Goal: Complete application form

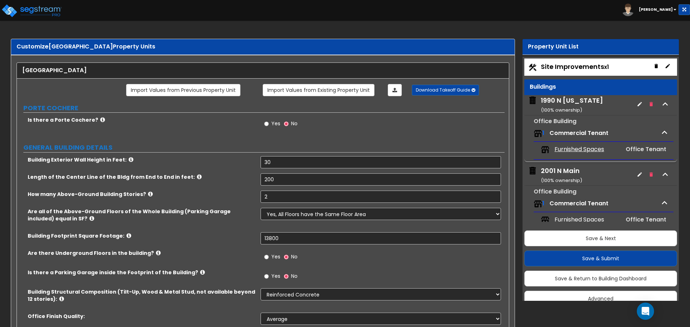
select select "3"
select select "1"
select select "2"
select select "10"
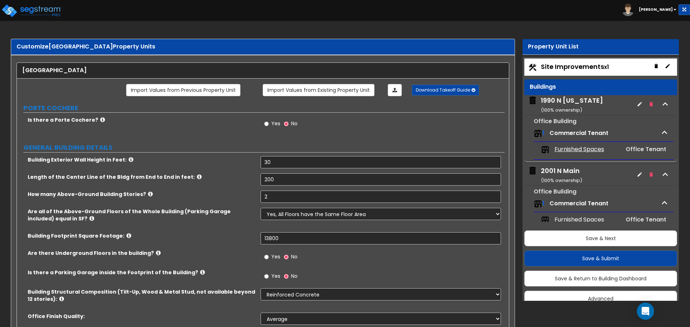
select select "2"
select select "1"
select select "2"
select select "1"
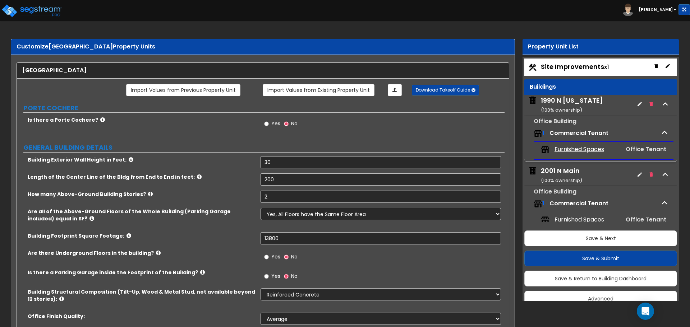
select select "2"
select select "1"
select select "2"
select select "1"
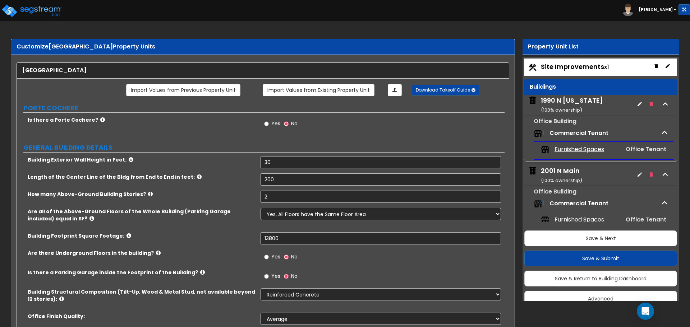
select select "2"
select select "5"
select select "6"
select select "1"
select select "2"
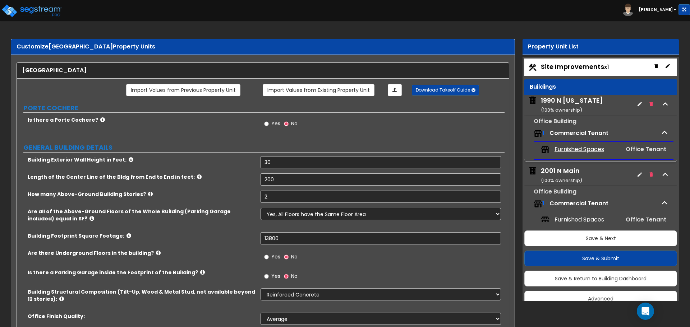
select select "1"
select select "2"
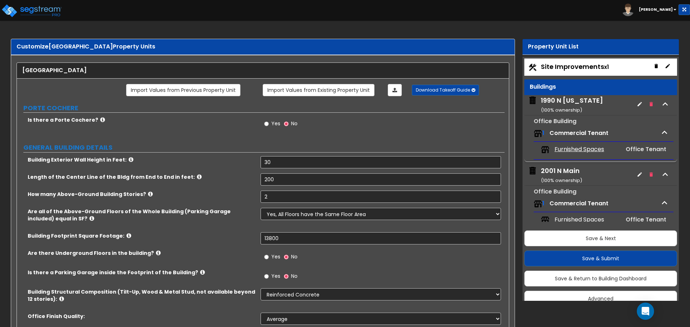
select select "1"
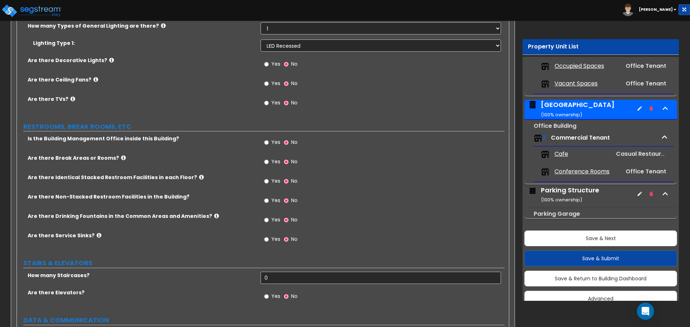
scroll to position [1473, 0]
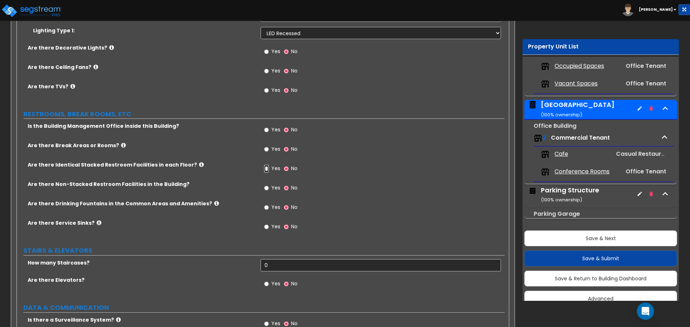
click at [264, 167] on input "Yes" at bounding box center [266, 169] width 5 height 8
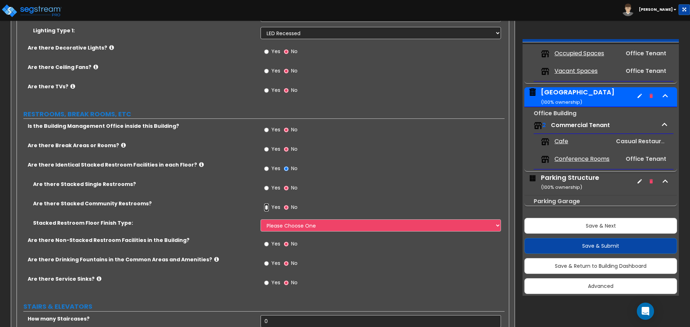
click at [266, 209] on input "Yes" at bounding box center [266, 208] width 5 height 8
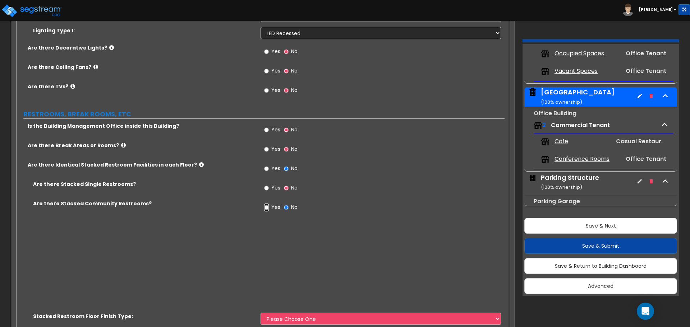
radio input "true"
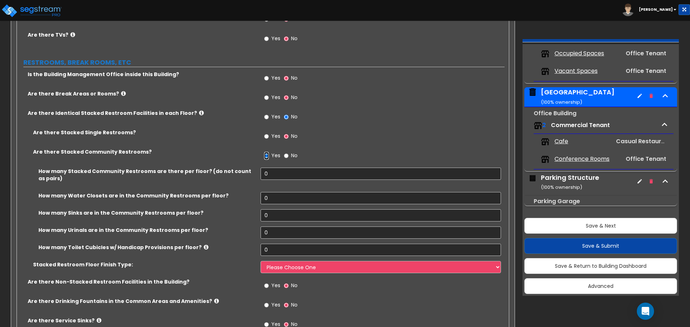
scroll to position [1545, 0]
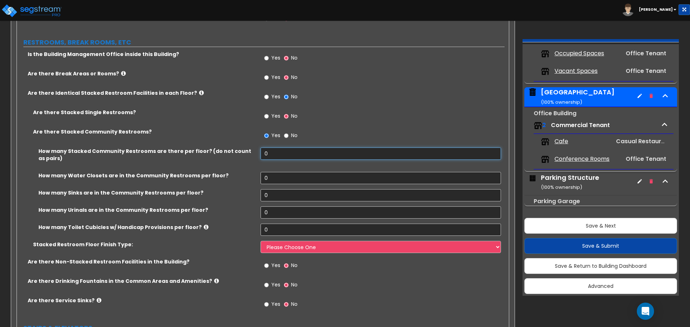
drag, startPoint x: 270, startPoint y: 154, endPoint x: 251, endPoint y: 153, distance: 19.1
click at [251, 153] on div "How many Stacked Community Restrooms are there per floor? (do not count as pair…" at bounding box center [261, 160] width 488 height 24
type input "2"
drag, startPoint x: 275, startPoint y: 179, endPoint x: 236, endPoint y: 179, distance: 39.2
click at [236, 179] on div "How many Water Closets are in the Community Restrooms per floor? 0" at bounding box center [261, 180] width 488 height 17
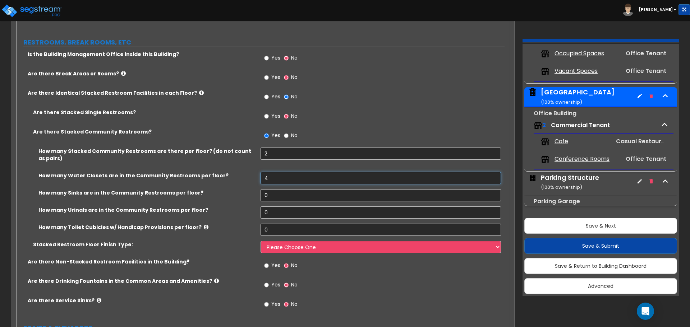
type input "4"
drag, startPoint x: 272, startPoint y: 196, endPoint x: 249, endPoint y: 196, distance: 23.4
click at [249, 196] on div "How many Sinks are in the Community Restrooms per floor? 0" at bounding box center [261, 197] width 488 height 17
type input "4"
drag, startPoint x: 273, startPoint y: 215, endPoint x: 253, endPoint y: 212, distance: 20.6
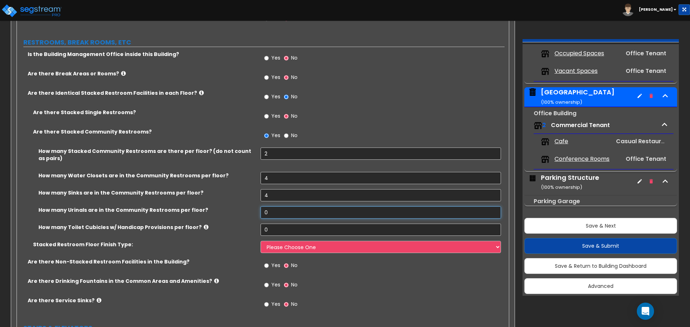
click at [253, 212] on div "How many Urinals are in the Community Restrooms per floor? 0" at bounding box center [261, 215] width 488 height 17
type input "2"
drag, startPoint x: 277, startPoint y: 229, endPoint x: 252, endPoint y: 227, distance: 25.2
click at [252, 227] on div "How many Toilet Cubicles w/ Handicap Provisions per floor? 0" at bounding box center [261, 232] width 488 height 17
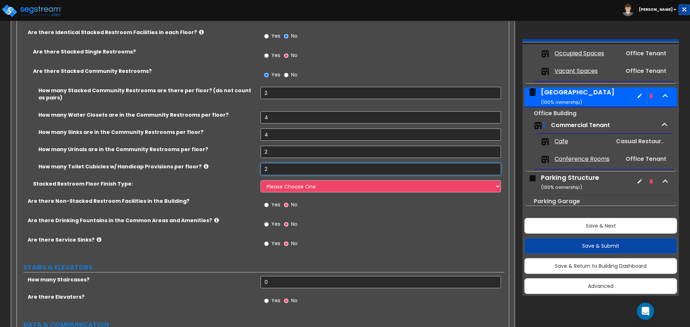
scroll to position [1617, 0]
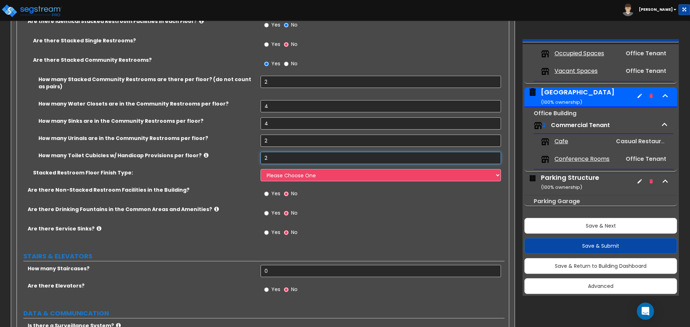
type input "2"
click at [267, 214] on input "Yes" at bounding box center [266, 213] width 5 height 8
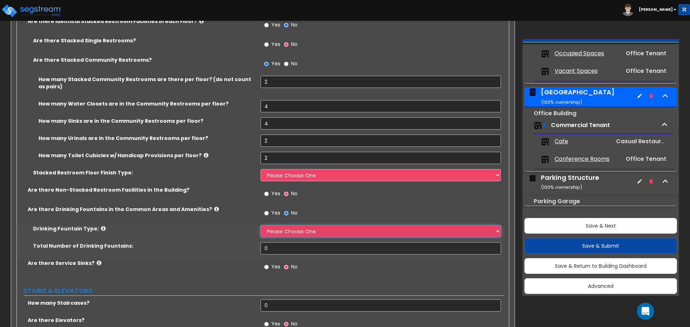
click at [280, 236] on select "Please Choose One Wall-mounted Floor-mounted" at bounding box center [381, 231] width 240 height 12
select select "1"
click at [261, 225] on select "Please Choose One Wall-mounted Floor-mounted" at bounding box center [381, 231] width 240 height 12
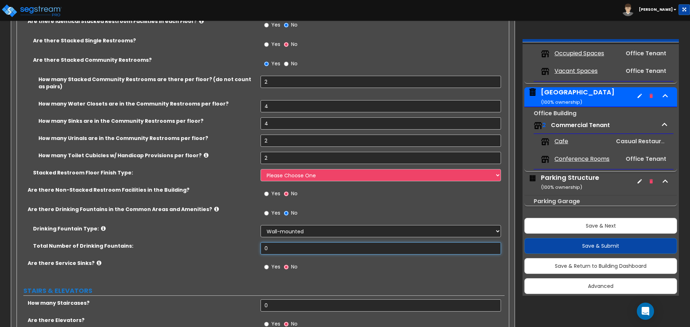
drag, startPoint x: 272, startPoint y: 246, endPoint x: 259, endPoint y: 246, distance: 13.3
click at [264, 247] on input "0" at bounding box center [381, 249] width 240 height 12
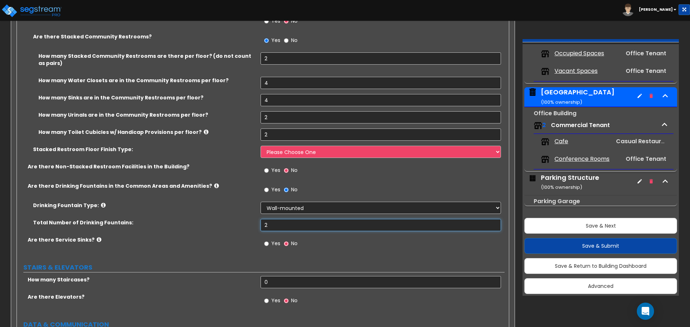
scroll to position [1653, 0]
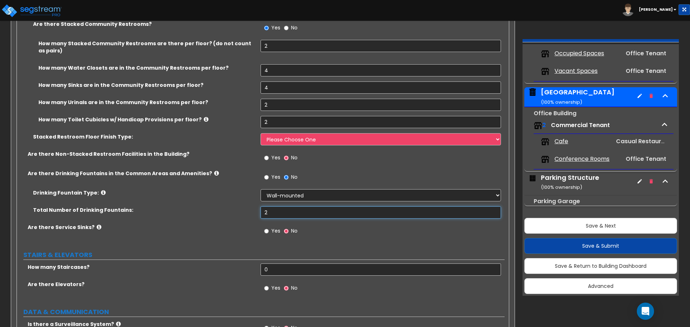
type input "2"
click at [267, 231] on input "Yes" at bounding box center [266, 231] width 5 height 8
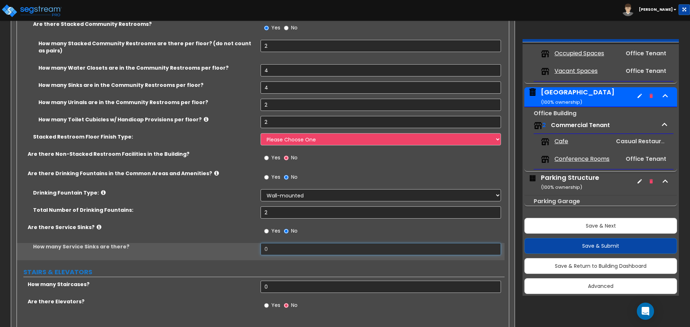
drag, startPoint x: 273, startPoint y: 253, endPoint x: 246, endPoint y: 251, distance: 27.0
click at [246, 251] on div "How many Service Sinks are there? 0" at bounding box center [261, 251] width 488 height 17
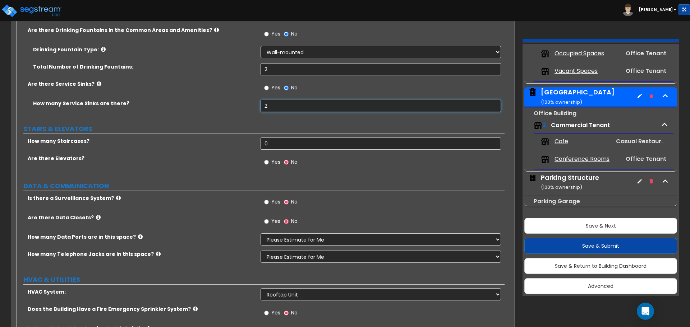
scroll to position [1797, 0]
type input "2"
drag, startPoint x: 278, startPoint y: 143, endPoint x: 262, endPoint y: 143, distance: 16.5
click at [262, 143] on input "0" at bounding box center [381, 143] width 240 height 12
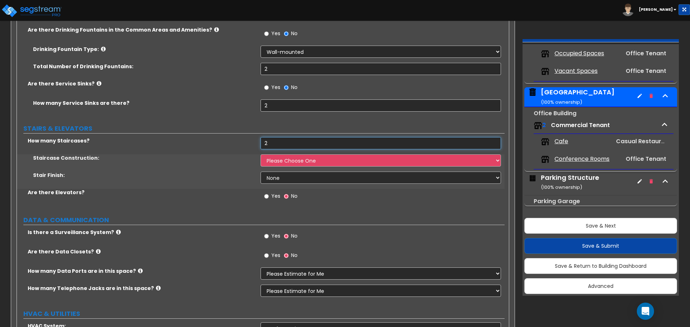
type input "2"
click at [272, 163] on select "Please Choose One Concrete Steel Wood Please Choose For Me" at bounding box center [381, 161] width 240 height 12
select select "1"
click at [261, 155] on select "Please Choose One Concrete Steel Wood Please Choose For Me" at bounding box center [381, 161] width 240 height 12
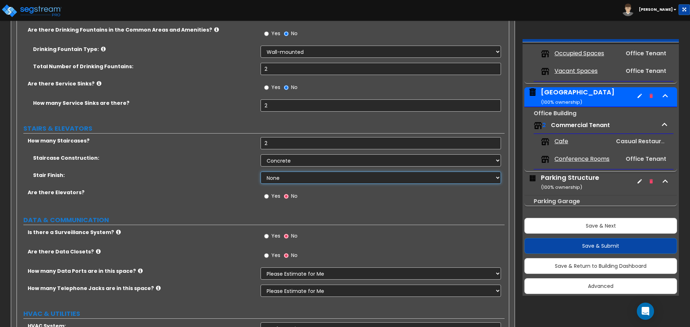
click at [280, 176] on select "None Tile Wood Laminate VCT Sheet Carpet Sheet Vinyl Carpet Tile" at bounding box center [381, 178] width 240 height 12
click at [261, 172] on select "None Tile Wood Laminate VCT Sheet Carpet Sheet Vinyl Carpet Tile" at bounding box center [381, 178] width 240 height 12
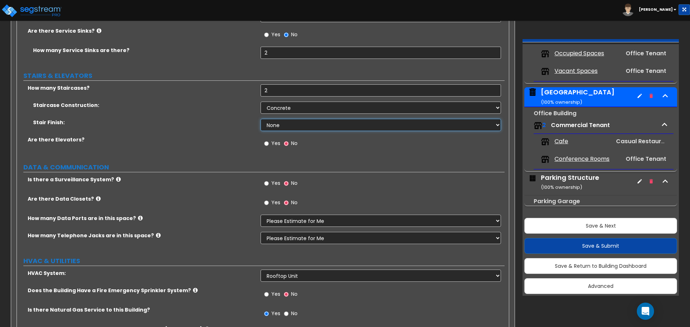
scroll to position [1868, 0]
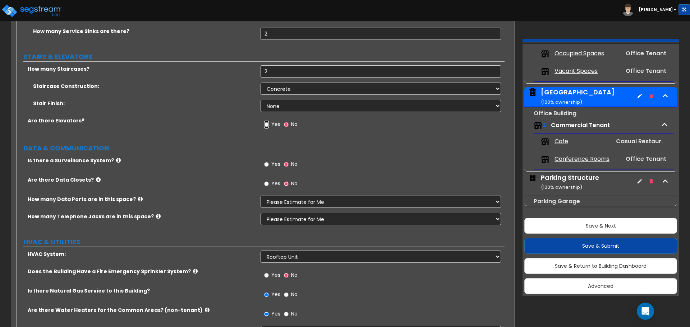
click at [266, 127] on input "Yes" at bounding box center [266, 125] width 5 height 8
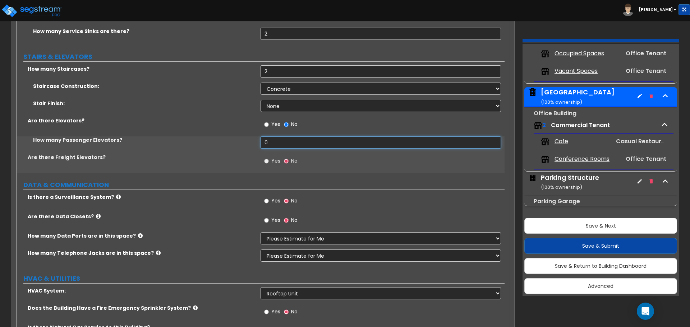
drag, startPoint x: 271, startPoint y: 141, endPoint x: 259, endPoint y: 144, distance: 12.1
click at [259, 144] on div "How many Passenger Elevators? 0" at bounding box center [261, 145] width 488 height 17
drag, startPoint x: 266, startPoint y: 143, endPoint x: 259, endPoint y: 143, distance: 7.6
click at [261, 143] on input "4" at bounding box center [381, 143] width 240 height 12
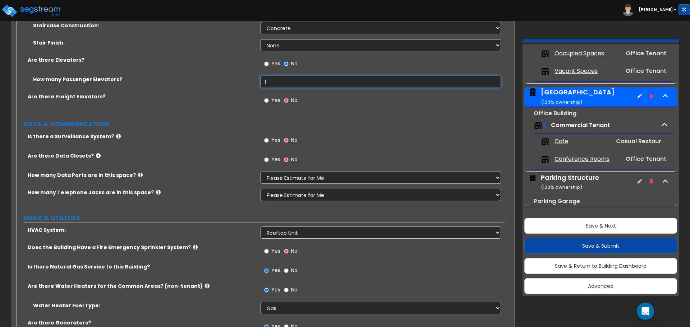
scroll to position [1940, 0]
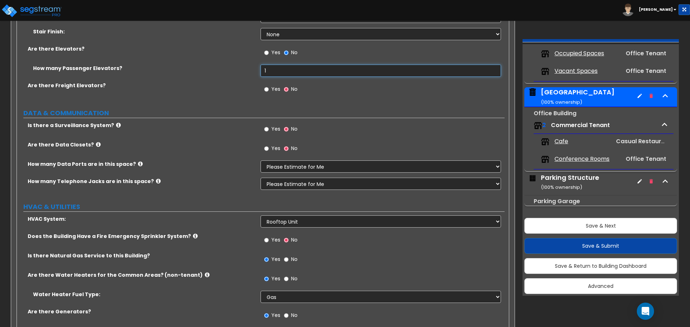
type input "1"
click at [268, 130] on input "Yes" at bounding box center [266, 129] width 5 height 8
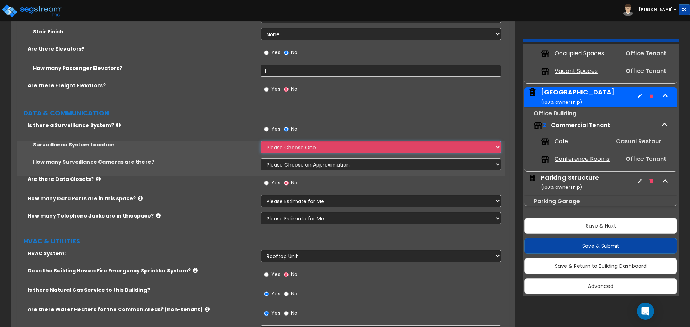
click at [273, 143] on select "Please Choose One Inside the Building Outside the Building Both Inside & Outside" at bounding box center [381, 147] width 240 height 12
click at [261, 141] on select "Please Choose One Inside the Building Outside the Building Both Inside & Outside" at bounding box center [381, 147] width 240 height 12
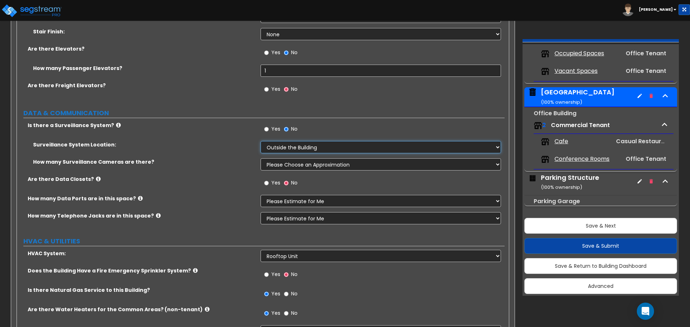
click at [279, 149] on select "Please Choose One Inside the Building Outside the Building Both Inside & Outside" at bounding box center [381, 147] width 240 height 12
select select "3"
click at [261, 141] on select "Please Choose One Inside the Building Outside the Building Both Inside & Outside" at bounding box center [381, 147] width 240 height 12
click at [280, 162] on select "Please Choose an Approximation Barely Noticed Any Noticed a Couple Frequently S…" at bounding box center [381, 164] width 240 height 12
select select "2"
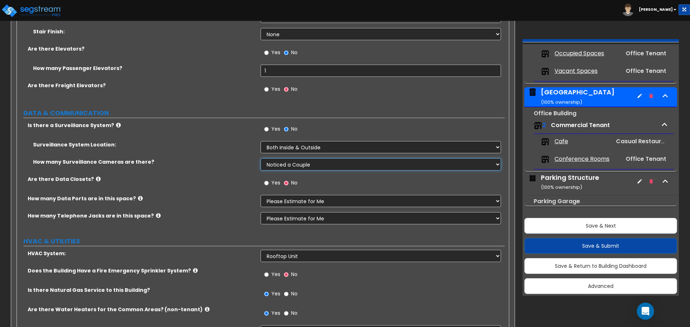
click at [261, 158] on select "Please Choose an Approximation Barely Noticed Any Noticed a Couple Frequently S…" at bounding box center [381, 164] width 240 height 12
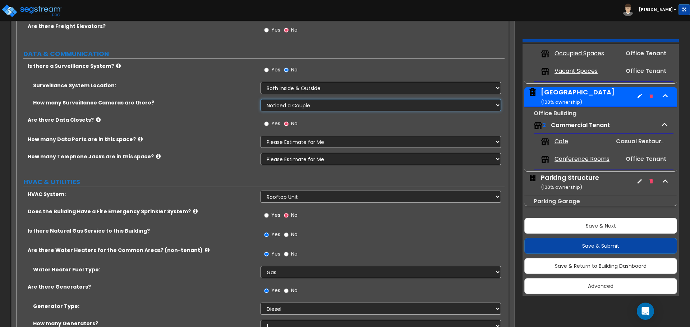
scroll to position [2012, 0]
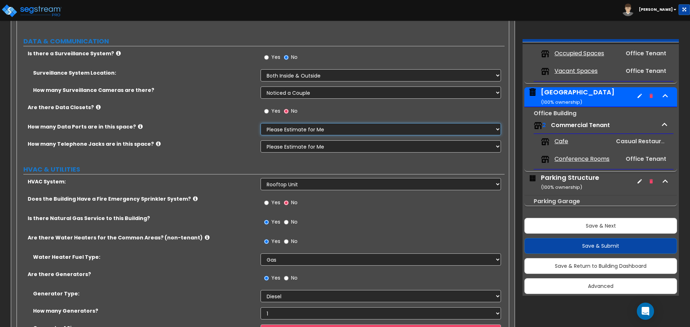
click at [292, 131] on select "None Please Estimate for Me I will specify the Quantity Exactly" at bounding box center [381, 129] width 240 height 12
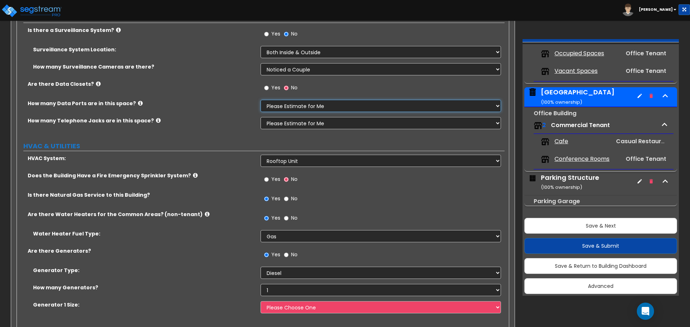
scroll to position [2060, 0]
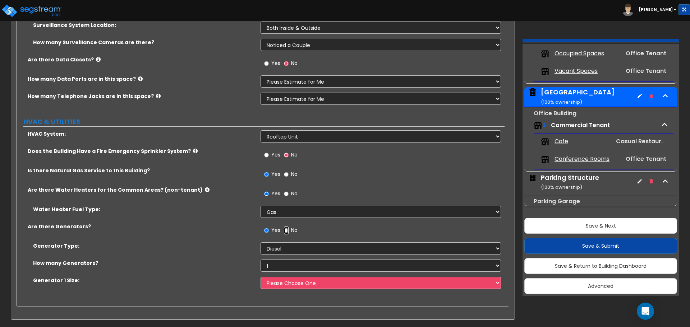
click at [286, 230] on input "No" at bounding box center [286, 231] width 5 height 8
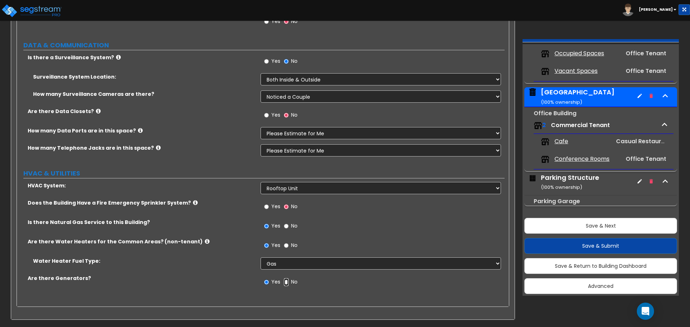
scroll to position [2008, 0]
click at [583, 226] on button "Save & Next" at bounding box center [600, 226] width 153 height 16
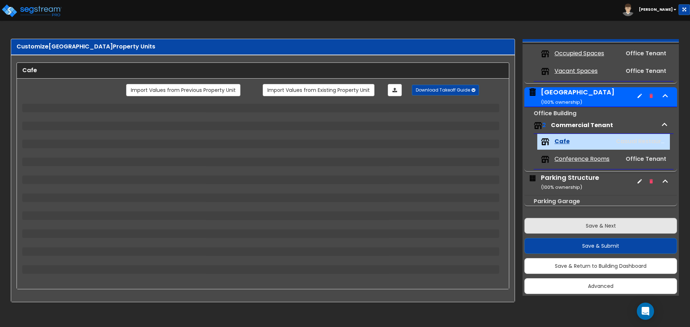
scroll to position [0, 0]
select select "7"
select select "1"
select select "3"
select select "1"
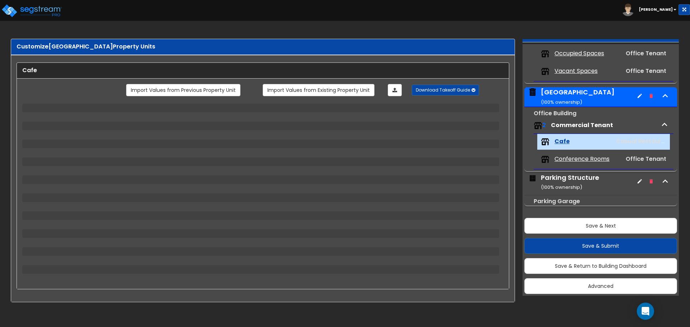
select select "1"
select select "4"
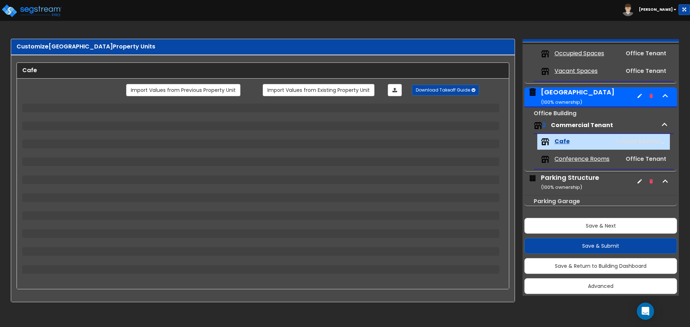
select select "1"
select select "2"
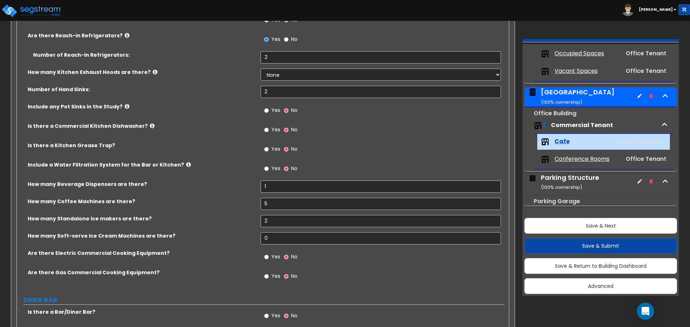
scroll to position [467, 0]
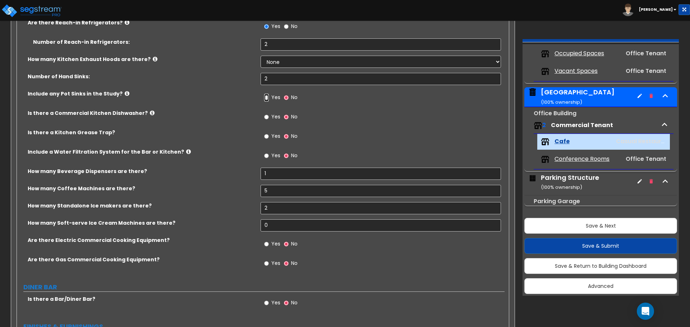
click at [267, 98] on input "Yes" at bounding box center [266, 98] width 5 height 8
radio input "true"
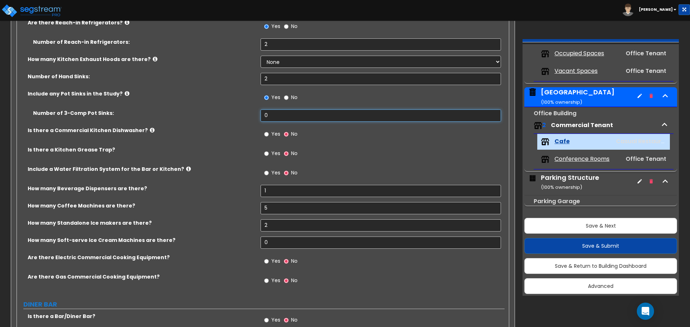
drag, startPoint x: 271, startPoint y: 112, endPoint x: 249, endPoint y: 112, distance: 21.6
click at [249, 112] on div "Number of 3-Comp Pot Sinks: 0" at bounding box center [261, 118] width 488 height 17
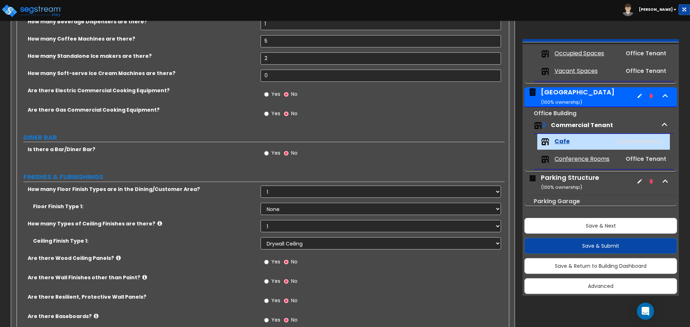
scroll to position [647, 0]
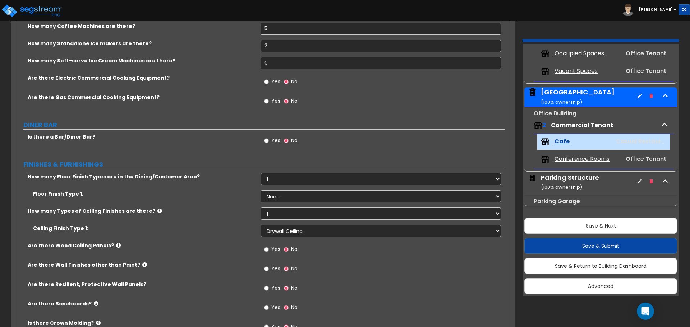
type input "1"
click at [271, 83] on label "Yes" at bounding box center [272, 83] width 16 height 12
click at [269, 83] on input "Yes" at bounding box center [266, 82] width 5 height 8
radio input "true"
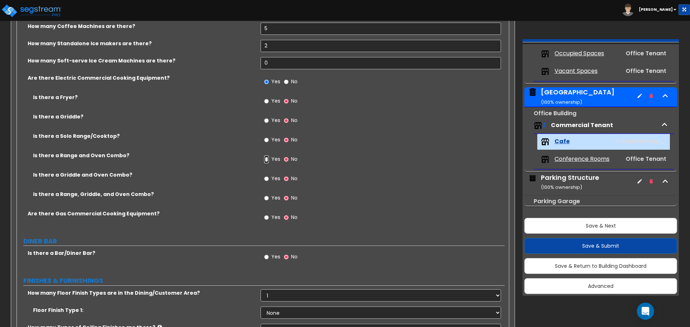
click at [265, 159] on input "Yes" at bounding box center [266, 160] width 5 height 8
radio input "true"
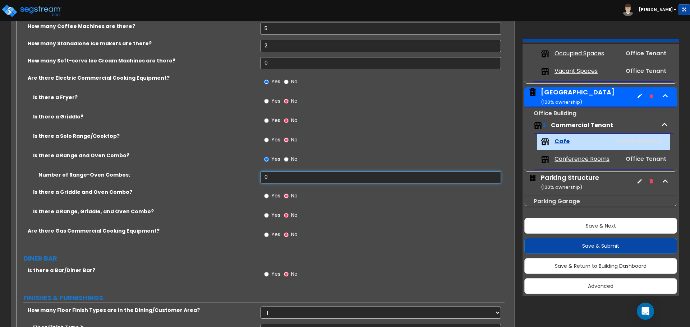
drag, startPoint x: 267, startPoint y: 176, endPoint x: 257, endPoint y: 175, distance: 10.1
click at [261, 176] on input "0" at bounding box center [381, 177] width 240 height 12
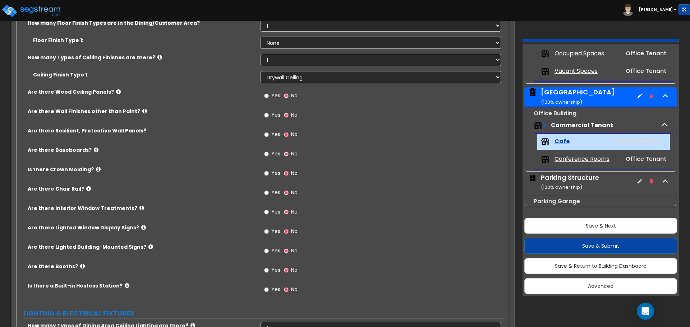
scroll to position [970, 0]
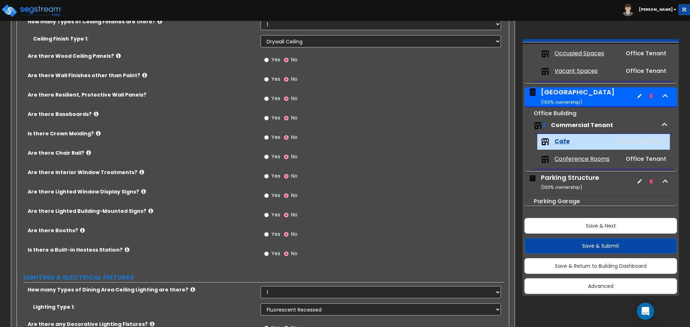
type input "1"
click at [270, 120] on label "Yes" at bounding box center [272, 119] width 16 height 12
click at [269, 120] on input "Yes" at bounding box center [266, 118] width 5 height 8
radio input "true"
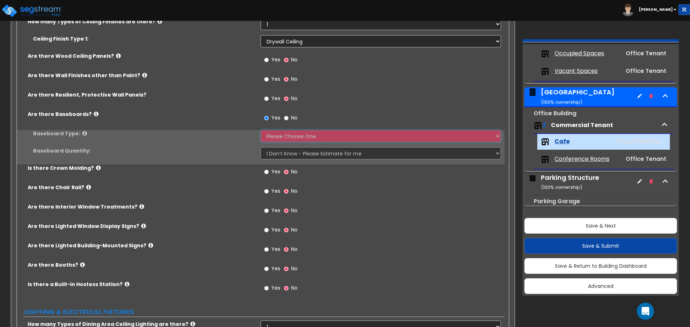
click at [271, 132] on select "Please Choose One Wood Vinyl Carpet Tile" at bounding box center [381, 136] width 240 height 12
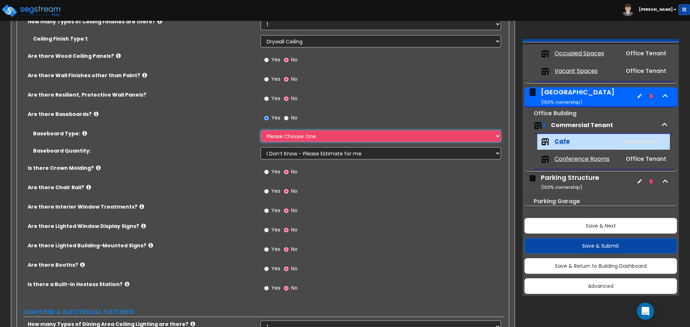
select select "2"
click at [261, 130] on select "Please Choose One Wood Vinyl Carpet Tile" at bounding box center [381, 136] width 240 height 12
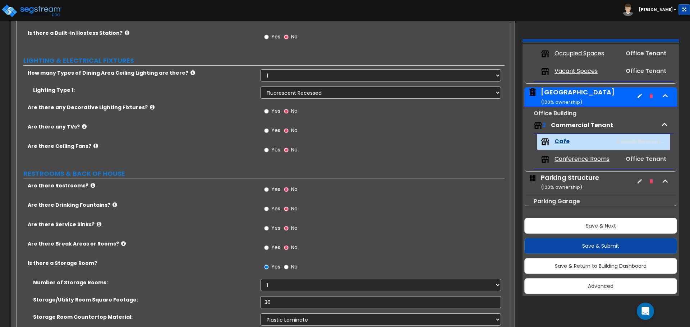
scroll to position [1258, 0]
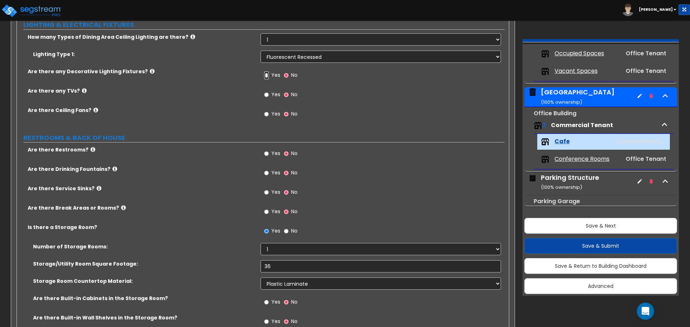
click at [266, 76] on input "Yes" at bounding box center [266, 76] width 5 height 8
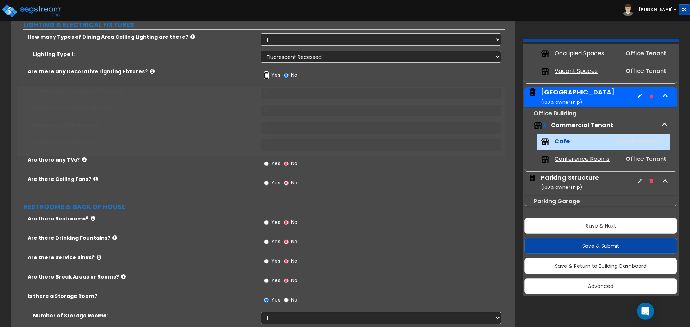
radio input "true"
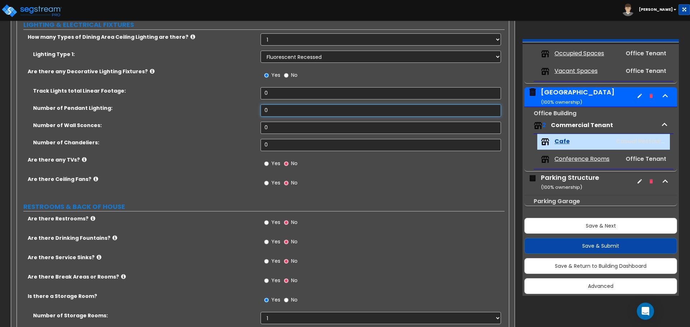
drag, startPoint x: 271, startPoint y: 112, endPoint x: 254, endPoint y: 110, distance: 17.0
click at [254, 110] on div "Number of Pendant Lighting: 0" at bounding box center [261, 113] width 488 height 17
type input "6"
drag, startPoint x: 278, startPoint y: 128, endPoint x: 253, endPoint y: 126, distance: 25.2
click at [253, 126] on div "Number of Wall Sconces: 0" at bounding box center [261, 130] width 488 height 17
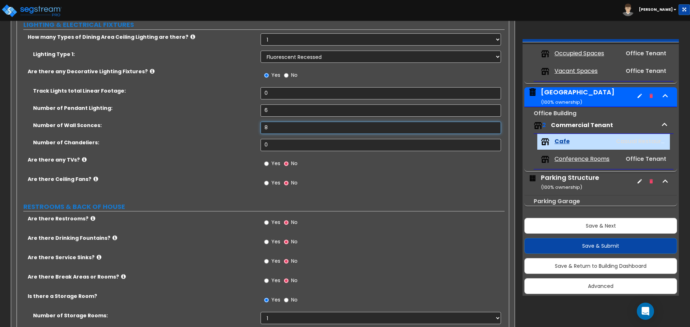
type input "8"
drag, startPoint x: 271, startPoint y: 143, endPoint x: 255, endPoint y: 143, distance: 16.5
click at [255, 143] on div "Number of Chandeliers: 0" at bounding box center [261, 147] width 488 height 17
click at [255, 142] on label "Number of Chandeliers:" at bounding box center [144, 142] width 222 height 7
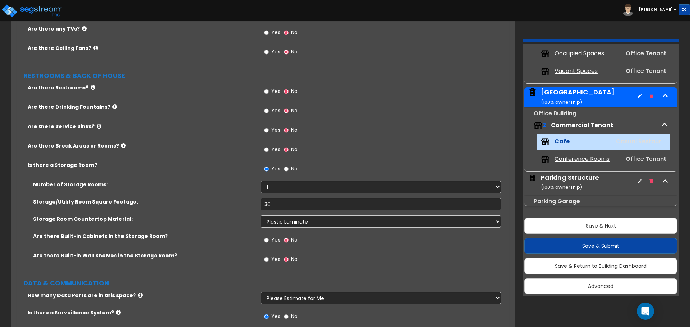
scroll to position [1401, 0]
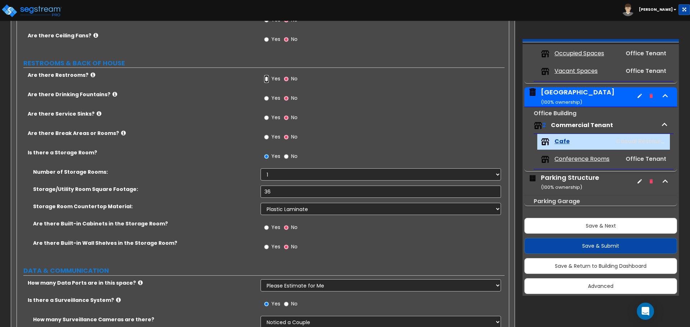
click at [266, 80] on input "Yes" at bounding box center [266, 79] width 5 height 8
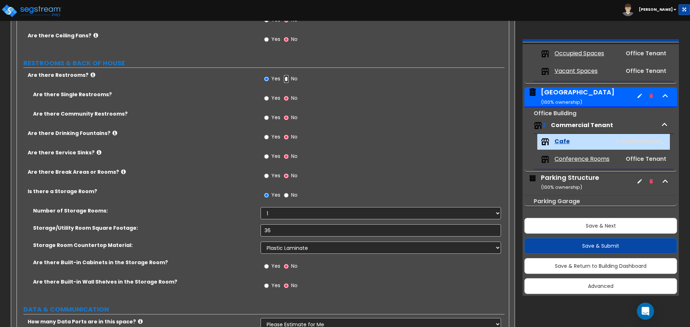
click at [286, 79] on input "No" at bounding box center [286, 79] width 5 height 8
radio input "false"
radio input "true"
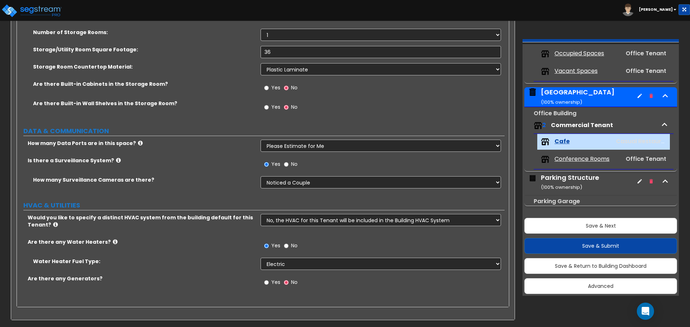
scroll to position [1541, 0]
click at [291, 267] on select "Please Choose One Gas Electric" at bounding box center [381, 264] width 240 height 12
select select "1"
click at [261, 258] on select "Please Choose One Gas Electric" at bounding box center [381, 264] width 240 height 12
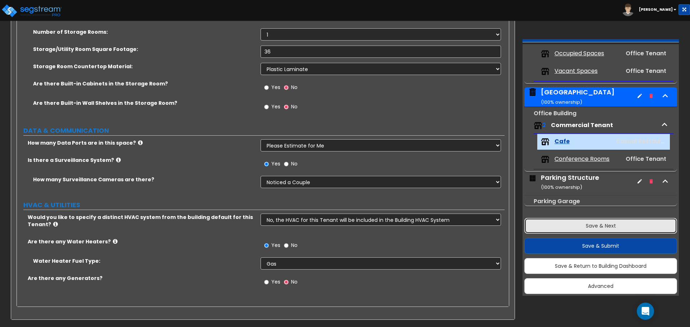
click at [579, 229] on button "Save & Next" at bounding box center [600, 226] width 153 height 16
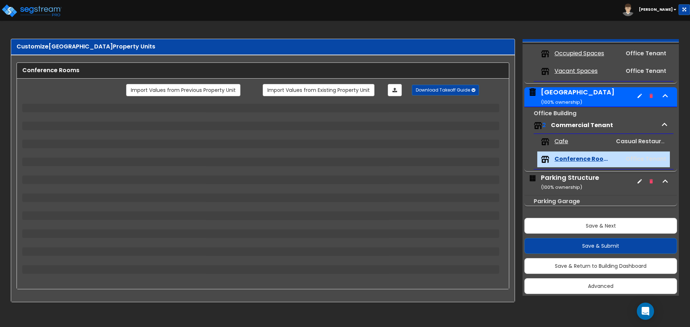
select select "2"
select select "1"
select select "2"
select select "1"
select select "2"
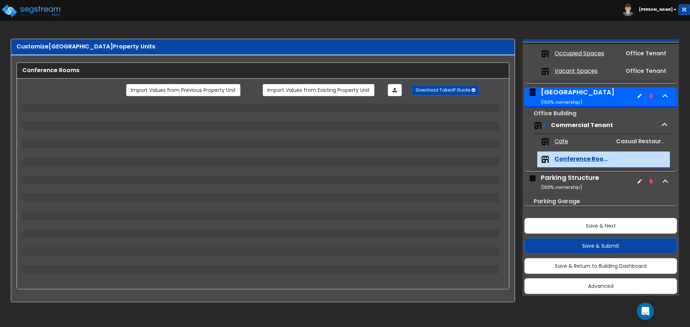
select select "2"
select select "1"
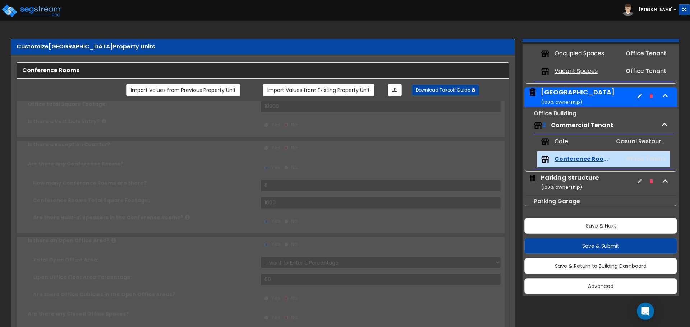
type input "60"
select select "7"
type input "4"
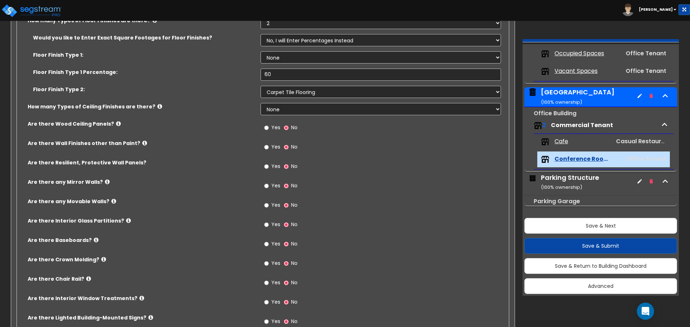
scroll to position [395, 0]
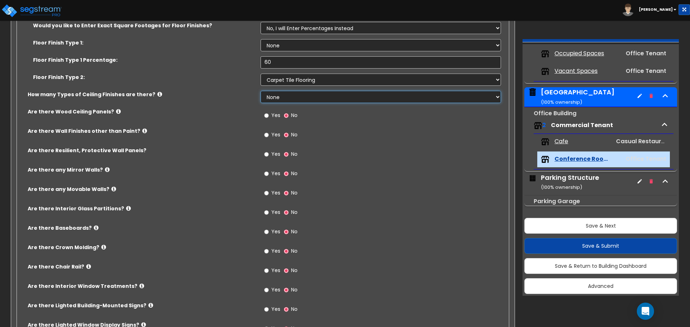
click at [280, 99] on select "None 1 2 3" at bounding box center [381, 97] width 240 height 12
select select "1"
click at [261, 91] on select "None 1 2 3" at bounding box center [381, 97] width 240 height 12
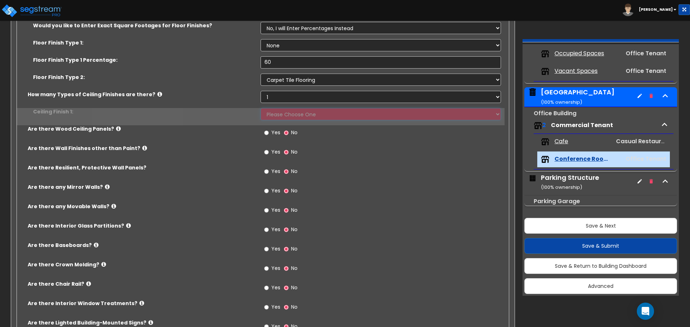
click at [280, 114] on select "Please Choose One Drop Ceiling Open Ceiling Drywall Ceiling" at bounding box center [381, 114] width 240 height 12
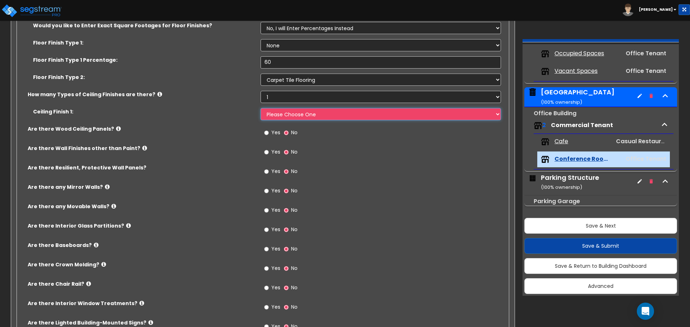
select select "3"
click at [261, 108] on select "Please Choose One Drop Ceiling Open Ceiling Drywall Ceiling" at bounding box center [381, 114] width 240 height 12
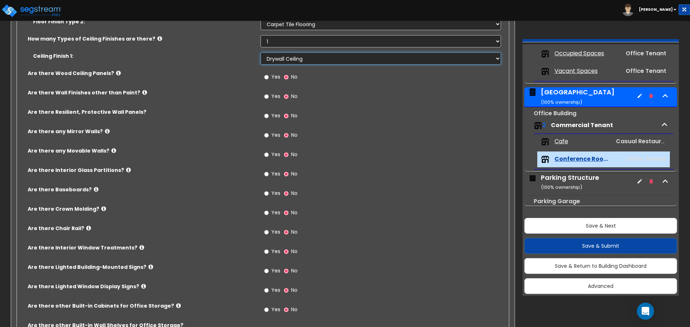
scroll to position [467, 0]
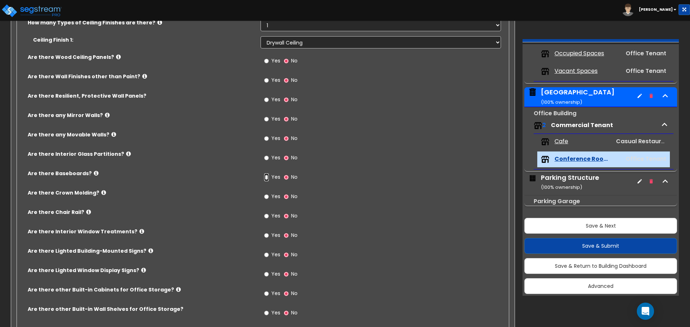
click at [267, 176] on input "Yes" at bounding box center [266, 178] width 5 height 8
radio input "true"
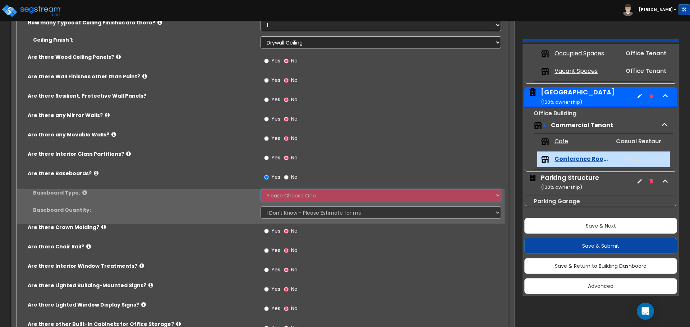
click at [282, 198] on select "Please Choose One Wood Vinyl Carpet Tile" at bounding box center [381, 195] width 240 height 12
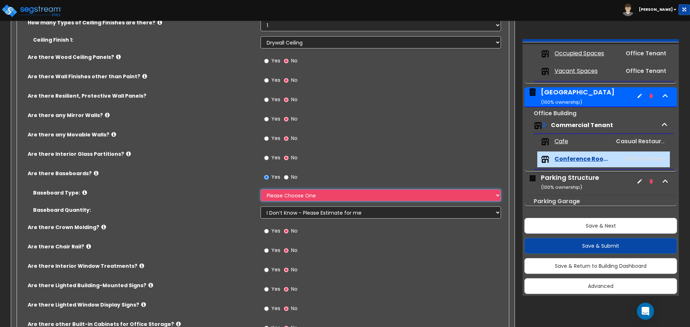
select select "2"
click at [261, 189] on select "Please Choose One Wood Vinyl Carpet Tile" at bounding box center [381, 195] width 240 height 12
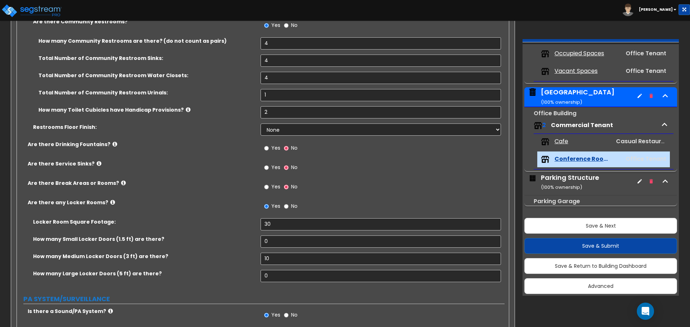
scroll to position [1006, 0]
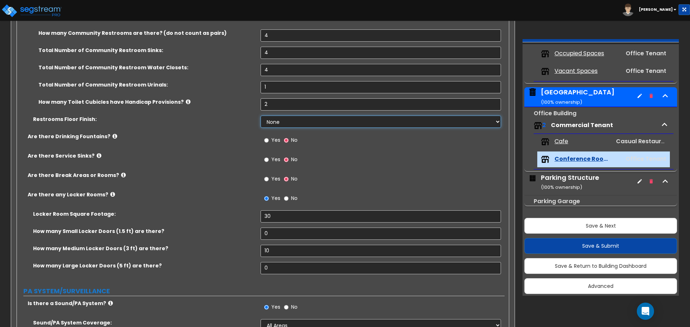
click at [280, 118] on select "None Tile Flooring Resilient Laminate Flooring VCT Flooring Sheet Vinyl Flooring" at bounding box center [381, 122] width 240 height 12
select select "1"
click at [261, 116] on select "None Tile Flooring Resilient Laminate Flooring VCT Flooring Sheet Vinyl Flooring" at bounding box center [381, 122] width 240 height 12
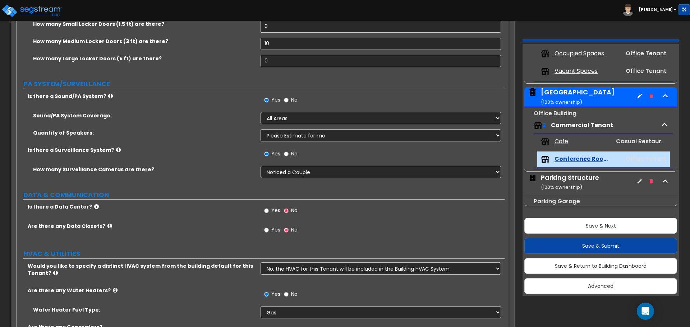
scroll to position [1222, 0]
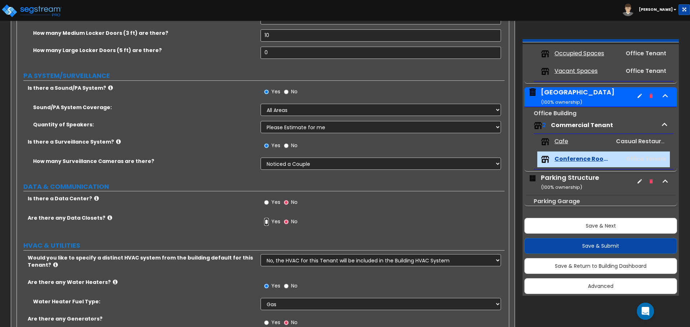
click at [266, 223] on input "Yes" at bounding box center [266, 222] width 5 height 8
radio input "true"
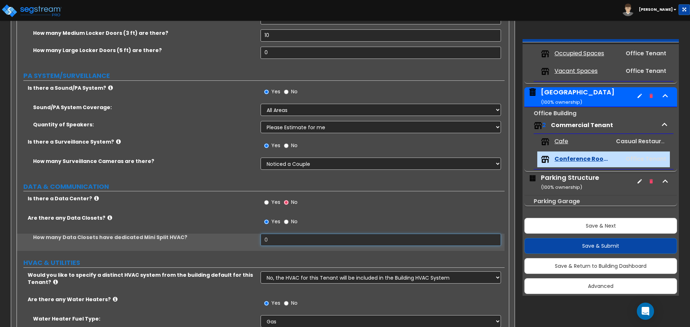
drag, startPoint x: 273, startPoint y: 238, endPoint x: 238, endPoint y: 241, distance: 35.0
click at [238, 241] on div "How many Data Closets have dedicated Mini Split HVAC? 0" at bounding box center [261, 242] width 488 height 17
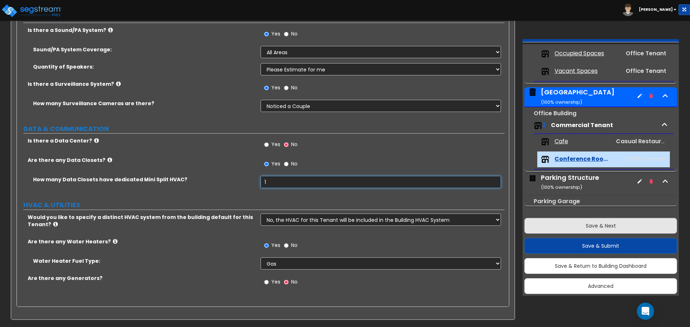
type input "1"
click at [557, 227] on button "Save & Next" at bounding box center [600, 226] width 153 height 16
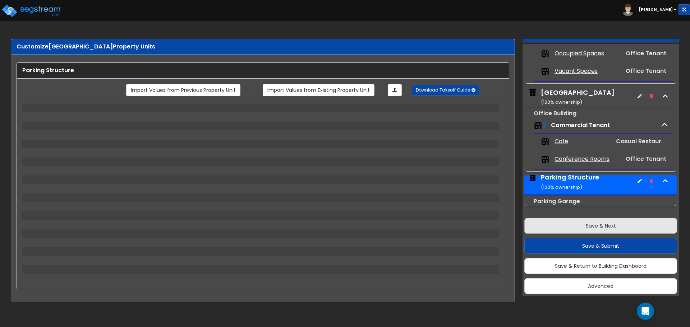
scroll to position [3, 0]
select select "3"
select select "1"
select select "3"
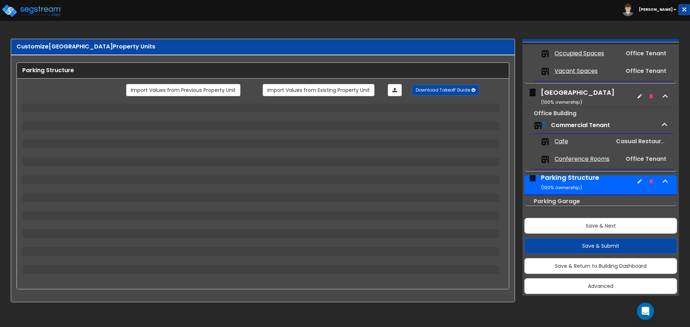
select select "1"
select select "2"
select select "4"
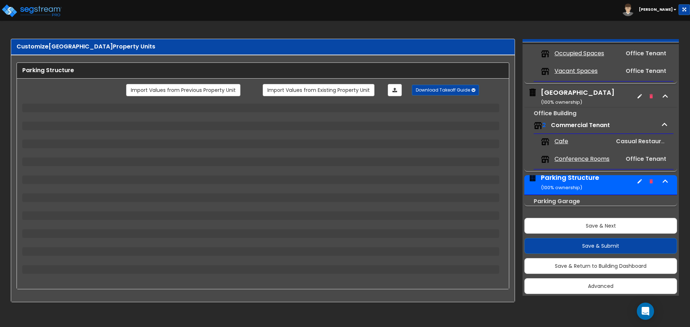
select select "2"
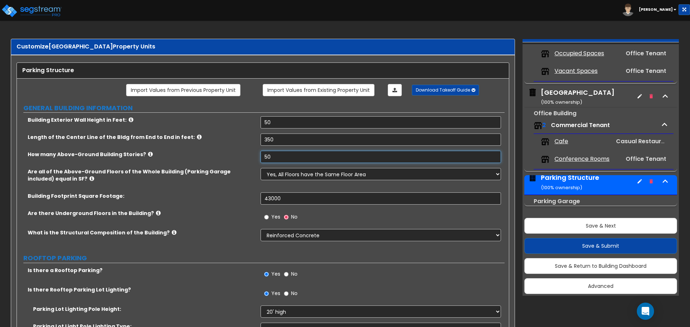
drag, startPoint x: 275, startPoint y: 157, endPoint x: 236, endPoint y: 152, distance: 39.8
click at [236, 152] on div "How many Above-Ground Building Stories? 50" at bounding box center [261, 159] width 488 height 17
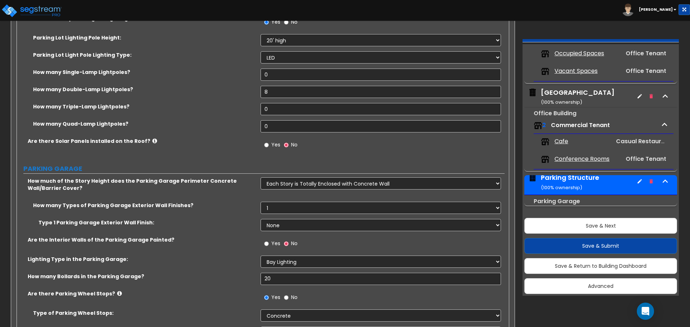
scroll to position [287, 0]
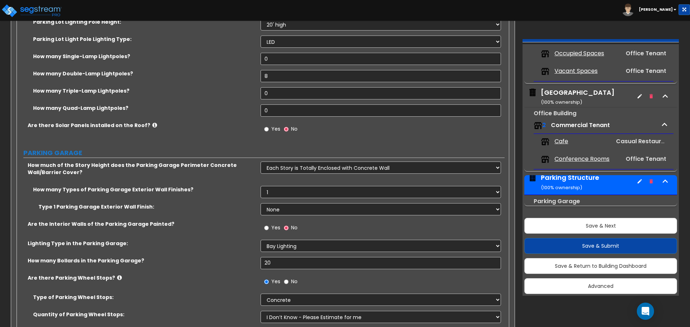
type input "4"
click at [282, 168] on select "None Only About Half of the Story Height Most of the Story Height is Covered Ea…" at bounding box center [381, 168] width 240 height 12
select select "1"
click at [261, 162] on select "None Only About Half of the Story Height Most of the Story Height is Covered Ea…" at bounding box center [381, 168] width 240 height 12
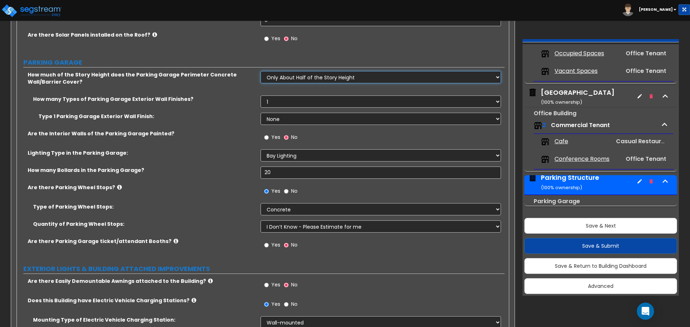
scroll to position [395, 0]
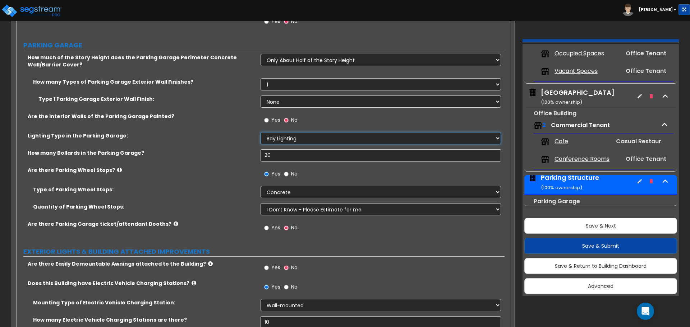
click at [273, 140] on select "Please Choose One Bay Lighting Strip Lighting" at bounding box center [381, 138] width 240 height 12
select select "2"
click at [261, 132] on select "Please Choose One Bay Lighting Strip Lighting" at bounding box center [381, 138] width 240 height 12
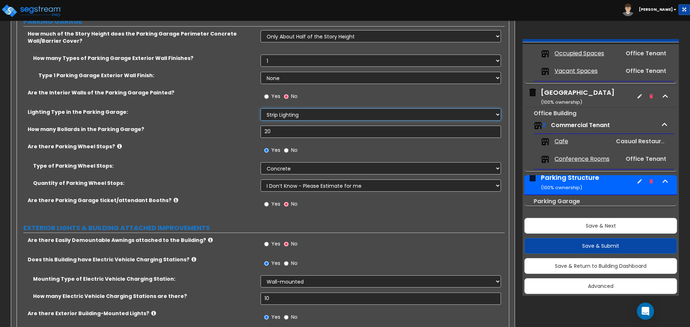
scroll to position [431, 0]
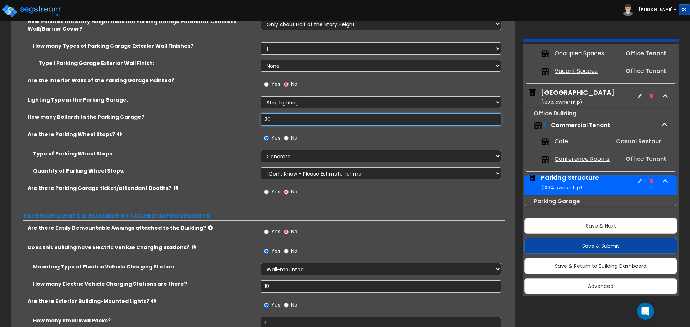
drag, startPoint x: 278, startPoint y: 119, endPoint x: 245, endPoint y: 119, distance: 33.8
click at [245, 119] on div "How many Bollards in the Parking Garage? 20" at bounding box center [261, 122] width 488 height 17
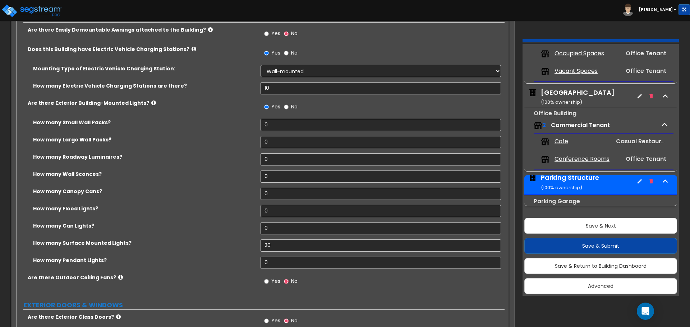
scroll to position [647, 0]
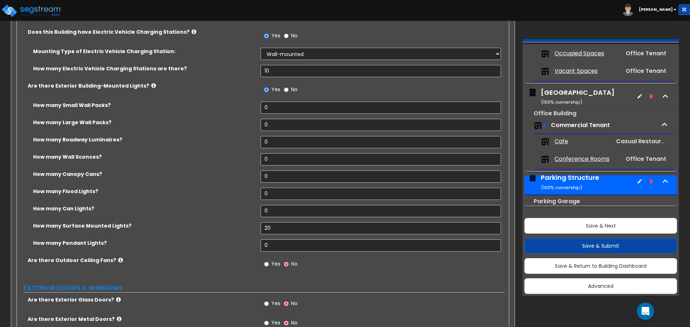
type input "40"
drag, startPoint x: 273, startPoint y: 111, endPoint x: 254, endPoint y: 111, distance: 18.3
click at [254, 111] on div "How many Small Wall Packs? 0" at bounding box center [261, 110] width 488 height 17
type input "8"
drag, startPoint x: 274, startPoint y: 125, endPoint x: 252, endPoint y: 126, distance: 21.9
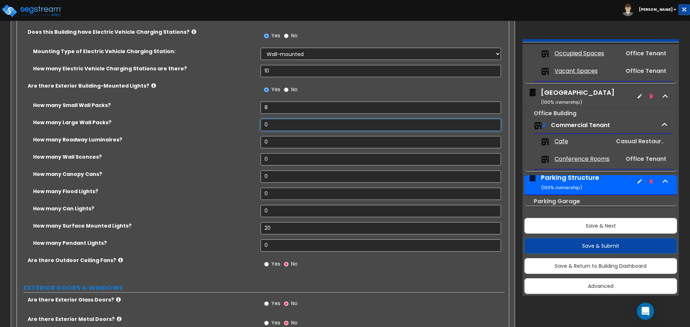
click at [252, 126] on div "How many Large Wall Packs? 0" at bounding box center [261, 127] width 488 height 17
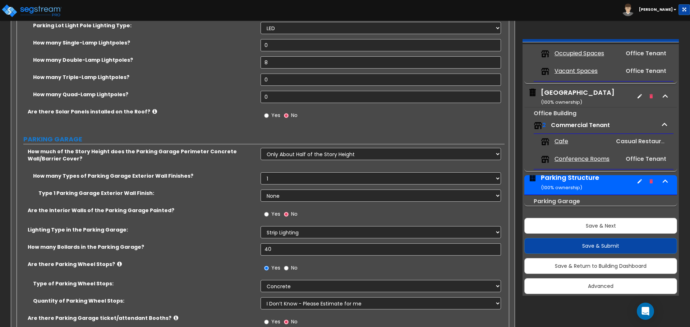
scroll to position [323, 0]
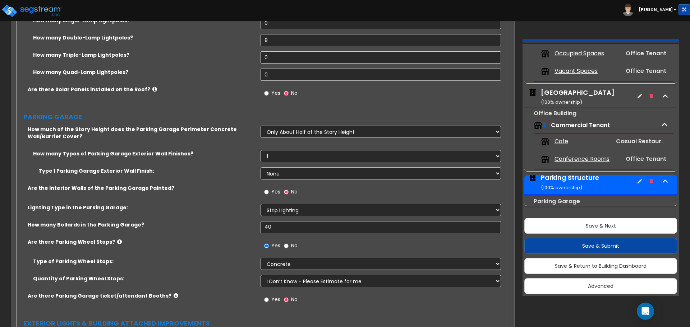
type input "8"
click at [285, 175] on select "None Paint Finish Stucco Finish Stone Veneer Brick Veneer Metal Composite Panel…" at bounding box center [381, 173] width 240 height 12
select select "1"
click at [261, 167] on select "None Paint Finish Stucco Finish Stone Veneer Brick Veneer Metal Composite Panel…" at bounding box center [381, 173] width 240 height 12
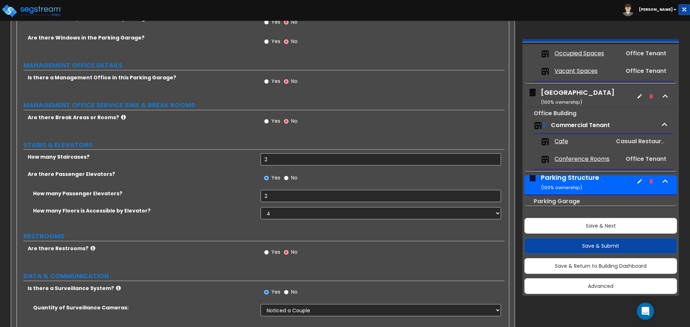
scroll to position [1092, 0]
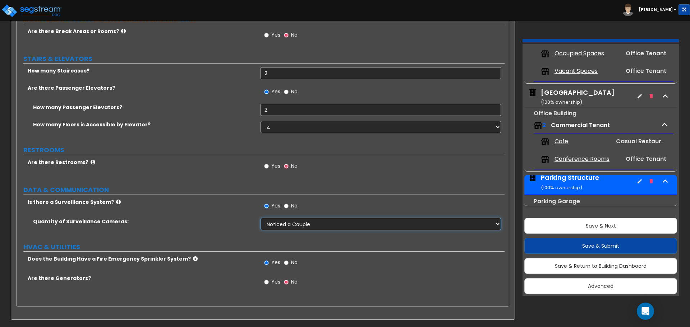
click at [288, 227] on select "Please Choose an Approximation Barely Noticed Any Noticed a Couple Frequently S…" at bounding box center [381, 224] width 240 height 12
select select "3"
click at [261, 218] on select "Please Choose an Approximation Barely Noticed Any Noticed a Couple Frequently S…" at bounding box center [381, 224] width 240 height 12
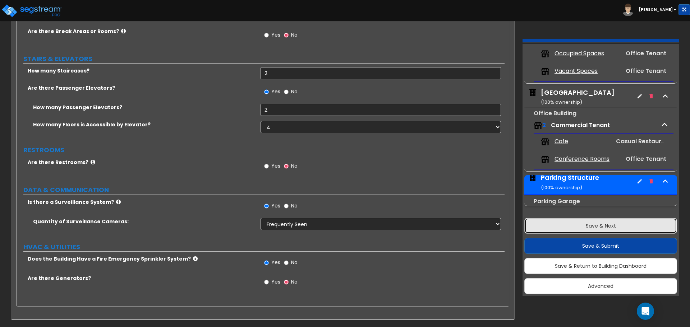
click at [579, 226] on button "Save & Next" at bounding box center [600, 226] width 153 height 16
select select "2"
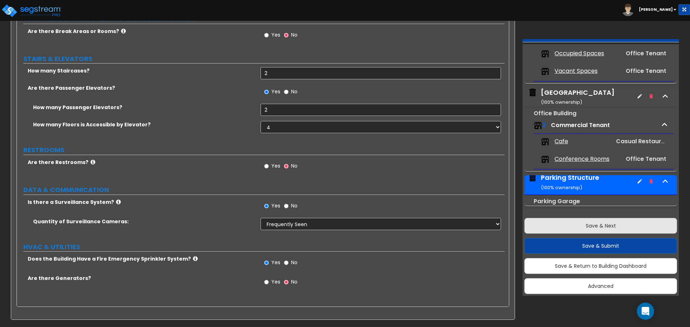
select select "1"
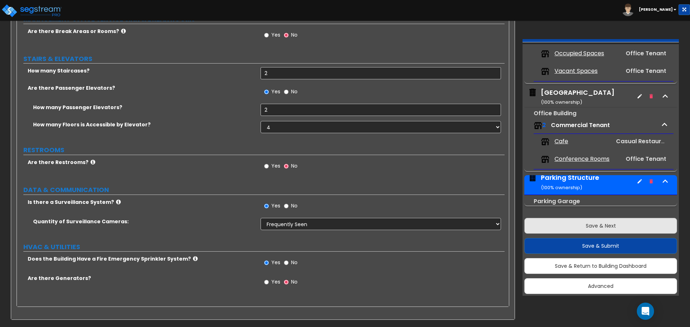
select select "2"
select select "1"
select select "2"
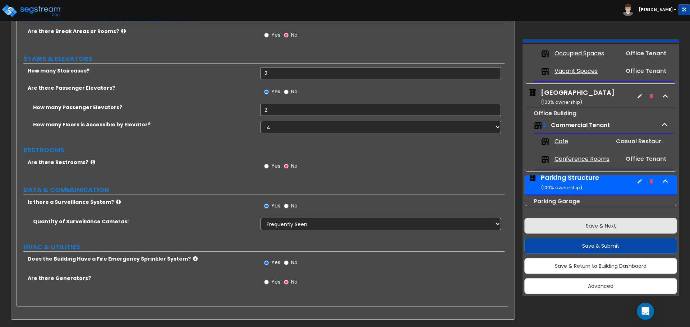
select select "2"
select select "5"
select select "2"
select select "3"
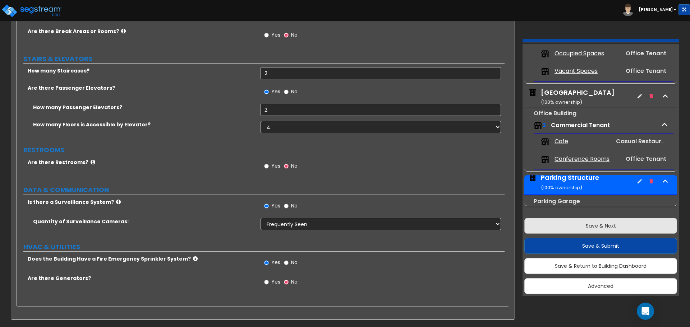
select select "5"
select select "3"
select select "10"
select select "3"
select select "4"
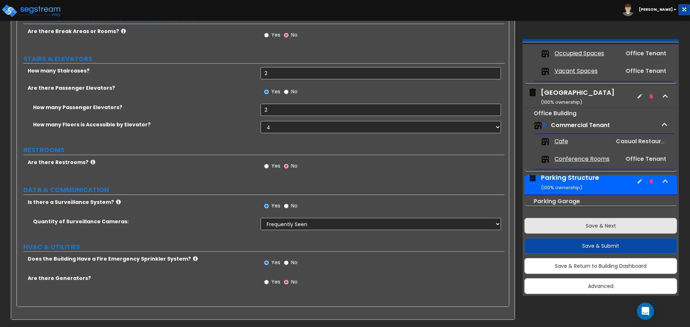
select select "2"
select select "1"
select select "2"
select select "1"
select select "2"
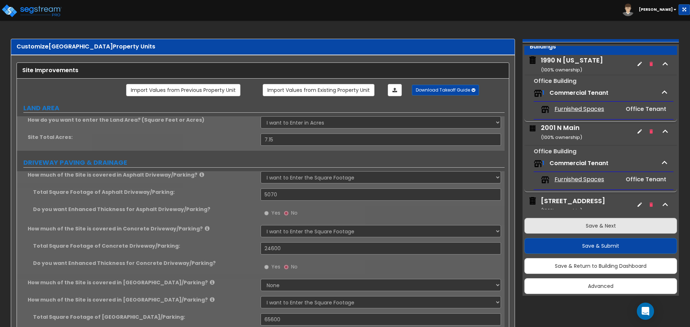
scroll to position [0, 0]
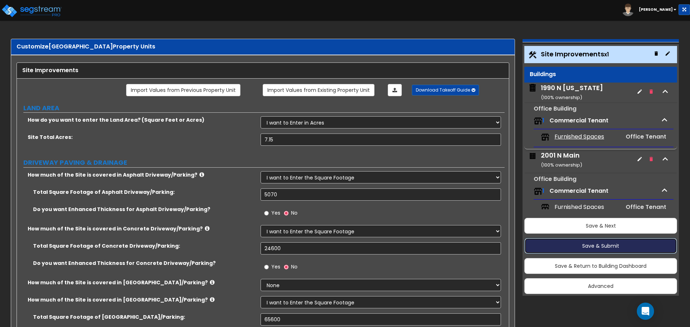
click at [595, 249] on button "Save & Submit" at bounding box center [600, 246] width 153 height 16
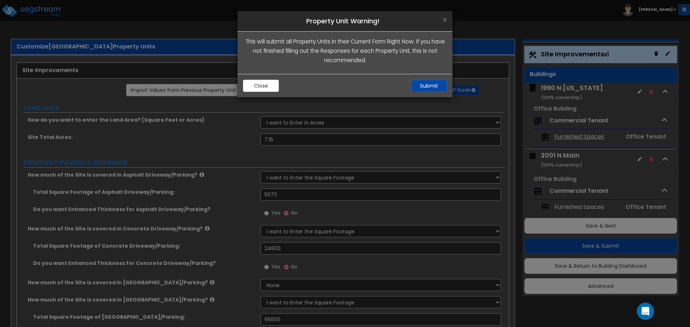
click at [437, 74] on div "Close Submit" at bounding box center [345, 85] width 215 height 23
click at [438, 86] on button "Submit" at bounding box center [429, 86] width 36 height 12
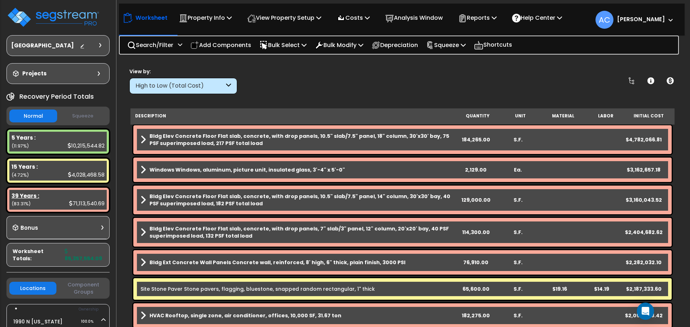
click at [78, 203] on div "71,113,540.69" at bounding box center [87, 204] width 36 height 8
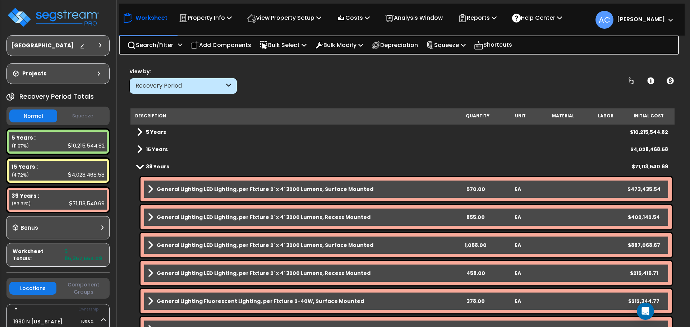
click at [206, 87] on div "Recovery Period" at bounding box center [179, 86] width 89 height 8
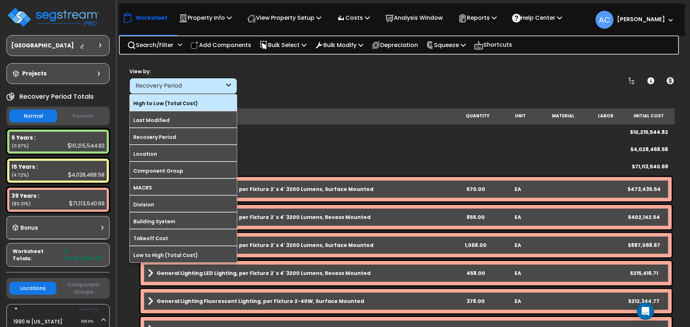
click at [203, 104] on label "High to Low (Total Cost)" at bounding box center [183, 103] width 107 height 11
click at [0, 0] on input "High to Low (Total Cost)" at bounding box center [0, 0] width 0 height 0
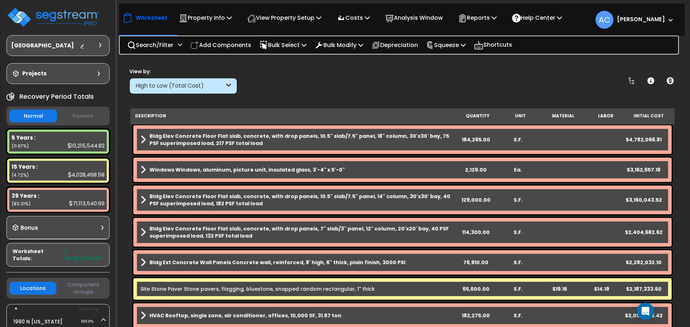
click at [237, 141] on b "Bldg Elev Concrete Floor Flat slab, concrete, with drop panels, 10.5" slab/7.5"…" at bounding box center [301, 140] width 305 height 14
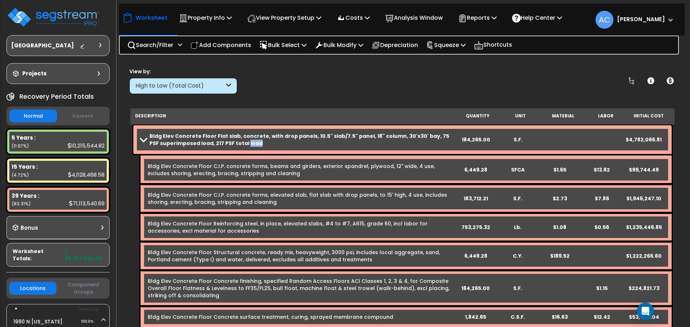
click at [237, 141] on b "Bldg Elev Concrete Floor Flat slab, concrete, with drop panels, 10.5" slab/7.5"…" at bounding box center [301, 140] width 305 height 14
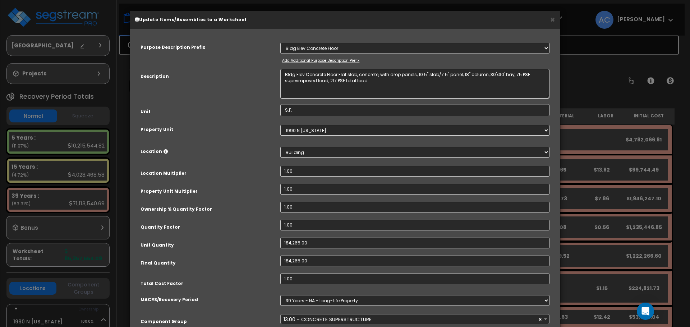
select select "54659"
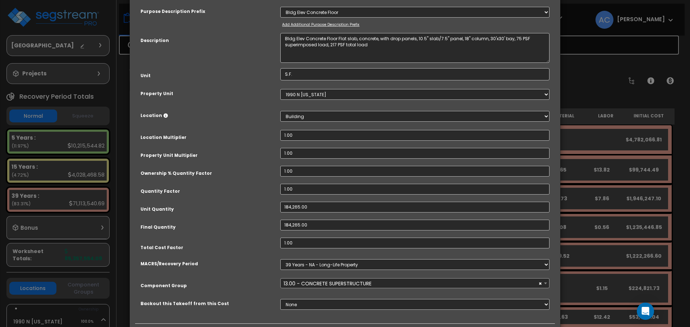
scroll to position [72, 0]
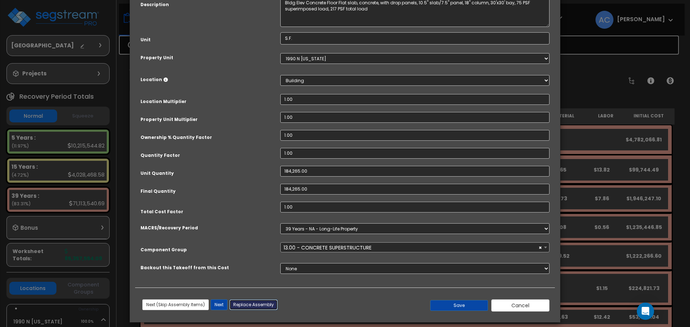
click at [258, 307] on button "Replace Assembly" at bounding box center [253, 305] width 49 height 11
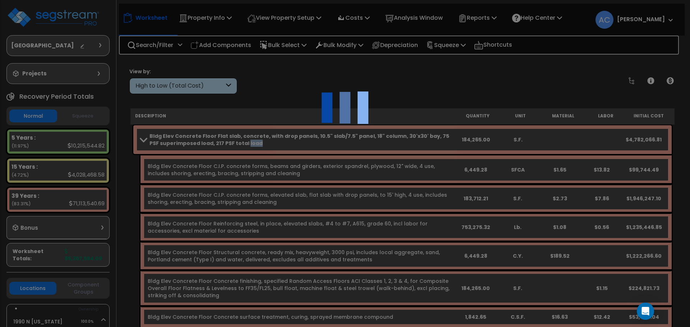
type input "184265"
type input "S.F."
select select "167720"
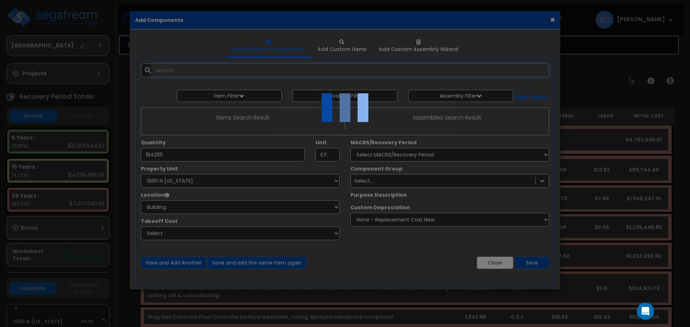
select select "6"
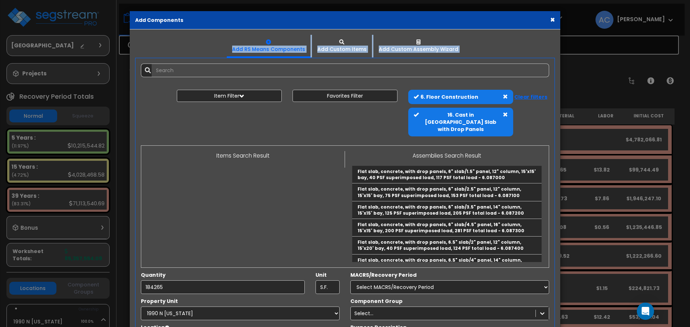
drag, startPoint x: 438, startPoint y: 16, endPoint x: 442, endPoint y: 65, distance: 49.4
click at [442, 65] on div "× Add Components Add RS Means Components Add Custom Items" at bounding box center [344, 212] width 431 height 402
click at [550, 19] on button "×" at bounding box center [552, 20] width 5 height 8
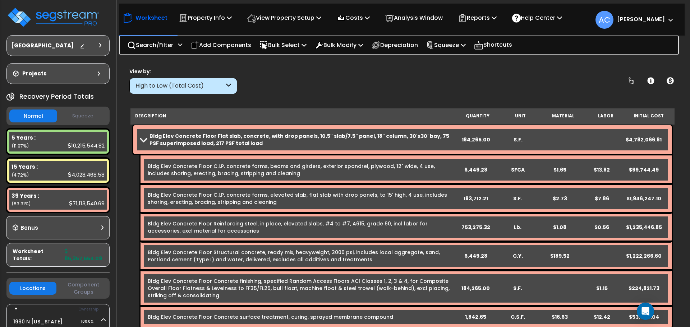
click at [365, 140] on b "Bldg Elev Concrete Floor Flat slab, concrete, with drop panels, 10.5" slab/7.5"…" at bounding box center [301, 140] width 305 height 14
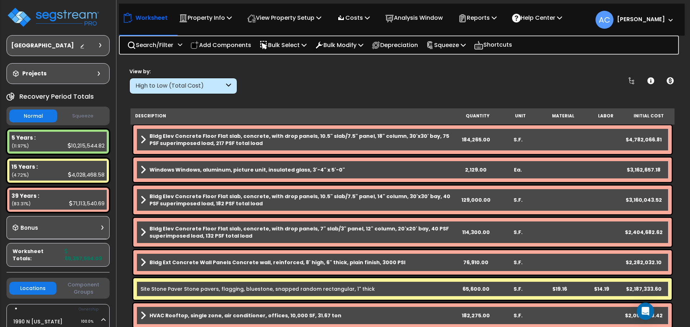
click at [365, 140] on b "Bldg Elev Concrete Floor Flat slab, concrete, with drop panels, 10.5" slab/7.5"…" at bounding box center [301, 140] width 305 height 14
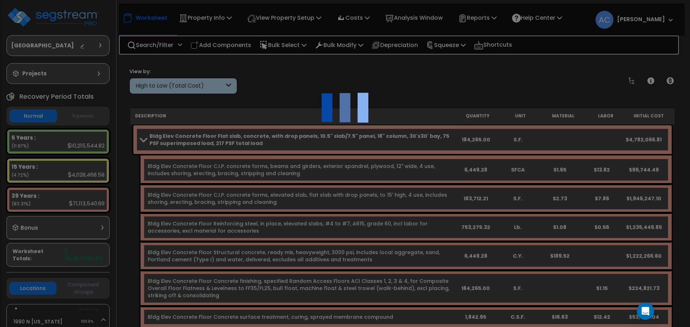
scroll to position [0, 0]
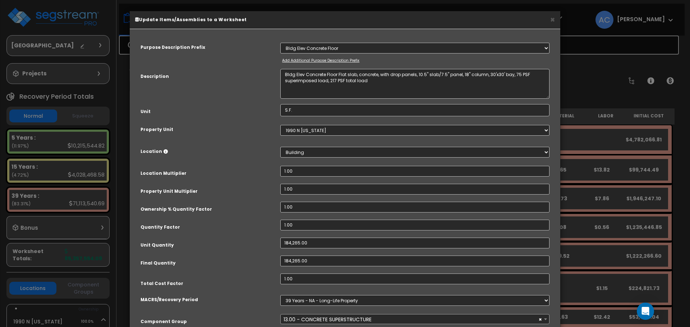
select select "54659"
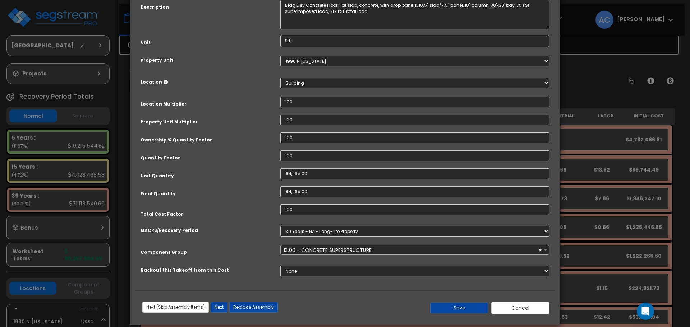
scroll to position [78, 0]
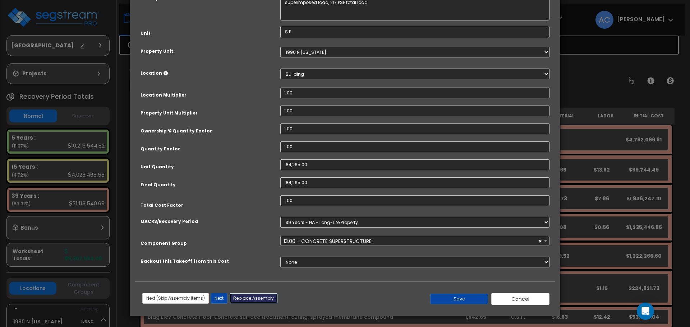
click at [254, 296] on button "Replace Assembly" at bounding box center [253, 298] width 49 height 11
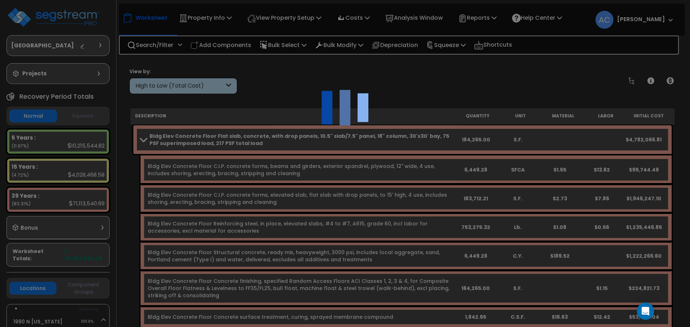
select select "6"
type input "184265"
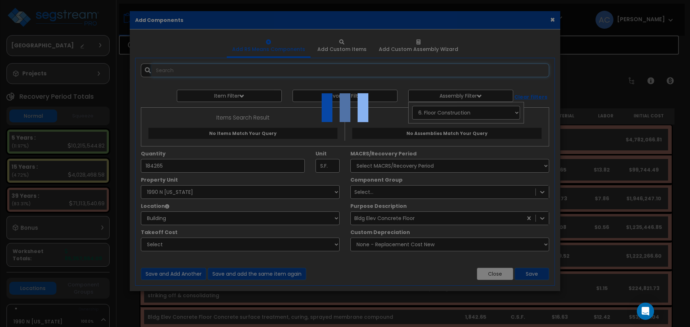
select select "6"
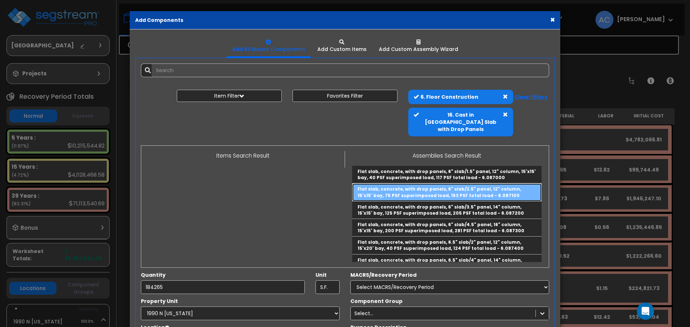
click at [420, 186] on link "Flat slab, concrete, with drop panels, 6" slab/2.5" panel, 12" column, 15'x15' …" at bounding box center [446, 193] width 189 height 18
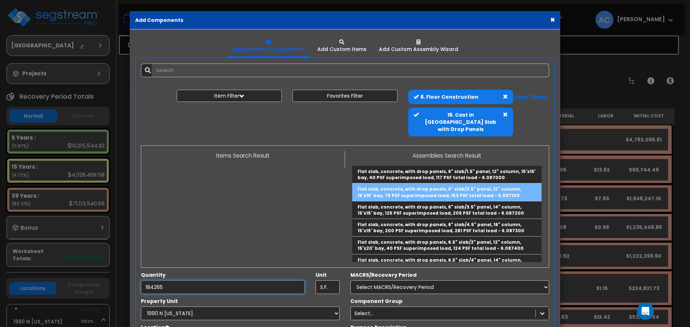
type input "Flat slab, concrete, with drop panels, 6" slab/2.5" panel, 12" column, 15'x15' …"
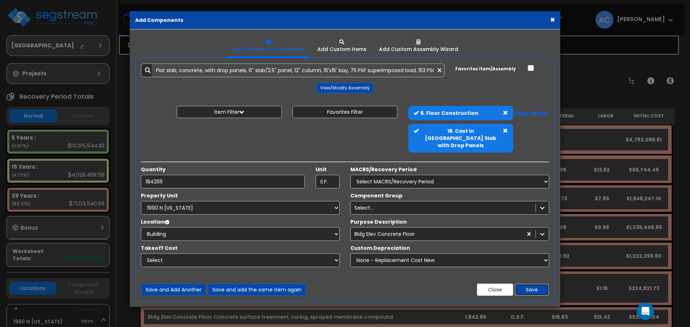
click at [525, 284] on button "Save" at bounding box center [532, 290] width 34 height 12
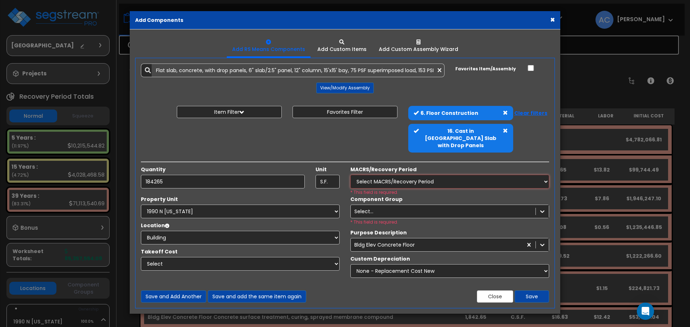
click at [547, 177] on select "Select MACRS/Recovery Period 5 Years - 57.0 - Distributive Trades & Services 5 …" at bounding box center [449, 182] width 199 height 14
select select "3669"
click at [350, 175] on select "Select MACRS/Recovery Period 5 Years - 57.0 - Distributive Trades & Services 5 …" at bounding box center [449, 182] width 199 height 14
click at [541, 208] on icon at bounding box center [542, 211] width 7 height 7
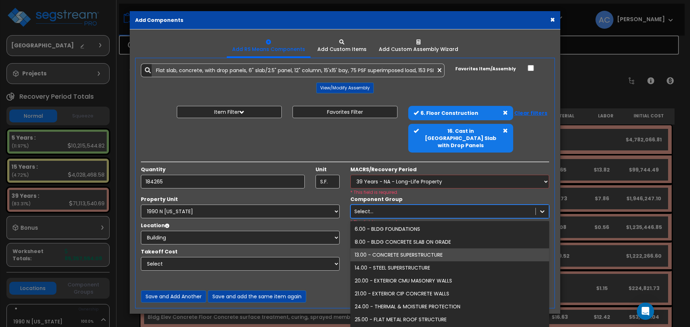
click at [509, 252] on div "13.00 - CONCRETE SUPERSTRUCTURE" at bounding box center [449, 255] width 199 height 13
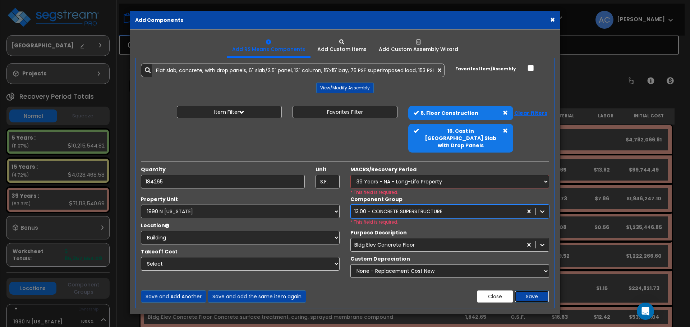
click at [530, 291] on button "Save" at bounding box center [532, 297] width 34 height 12
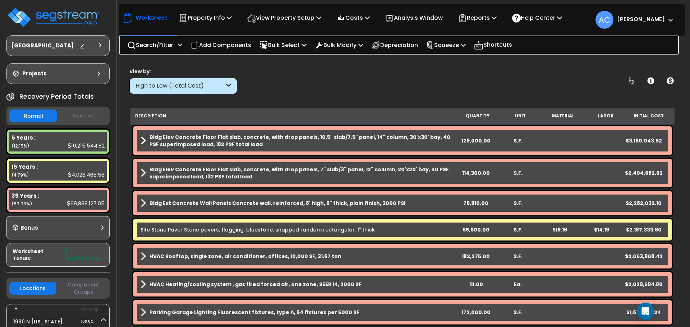
scroll to position [72, 0]
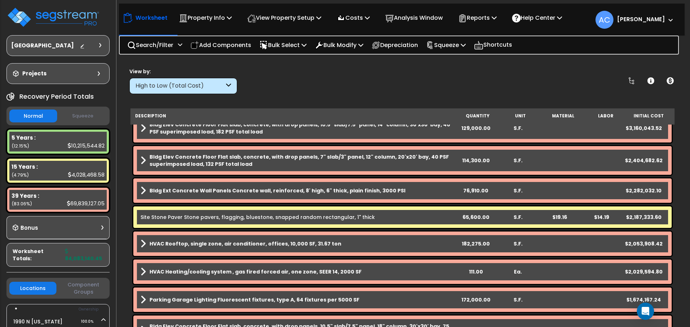
click at [224, 84] on div "High to Low (Total Cost)" at bounding box center [179, 86] width 89 height 8
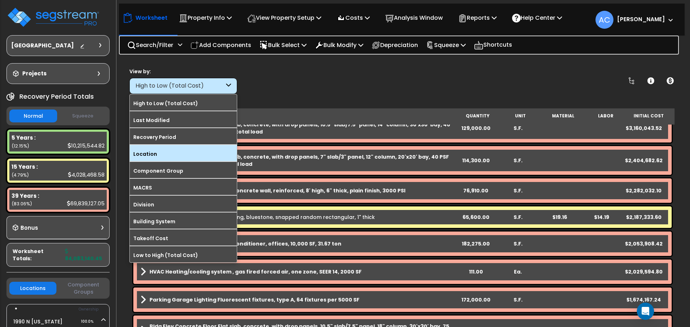
click at [199, 153] on label "Location" at bounding box center [183, 154] width 107 height 11
click at [0, 0] on input "Location" at bounding box center [0, 0] width 0 height 0
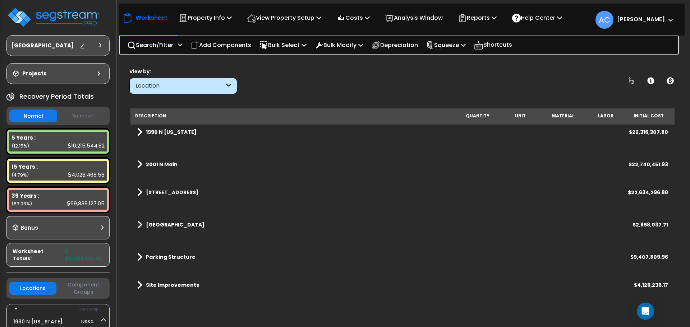
scroll to position [0, 0]
click at [138, 255] on span at bounding box center [139, 257] width 5 height 10
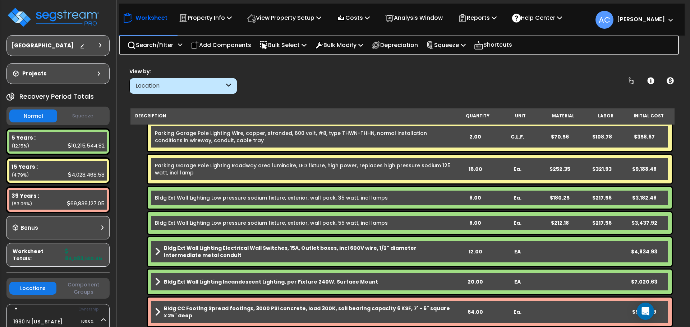
scroll to position [142, 0]
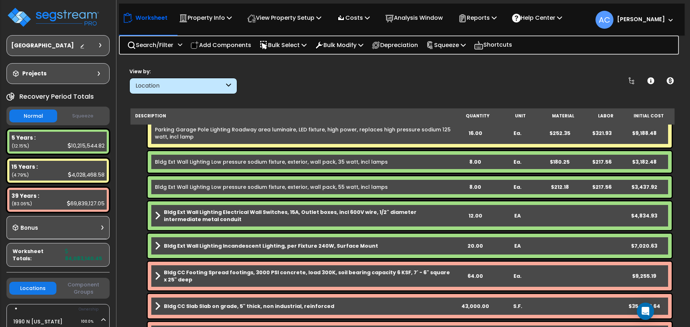
click at [228, 83] on icon at bounding box center [228, 86] width 5 height 8
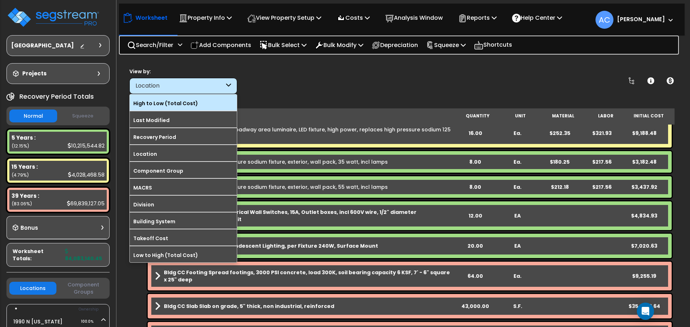
click at [219, 97] on div "High to Low (Total Cost)" at bounding box center [183, 102] width 107 height 16
click at [171, 108] on label "High to Low (Total Cost)" at bounding box center [183, 103] width 107 height 11
click at [0, 0] on input "High to Low (Total Cost)" at bounding box center [0, 0] width 0 height 0
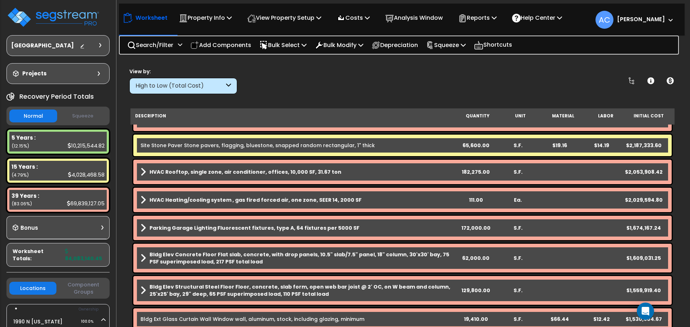
scroll to position [180, 0]
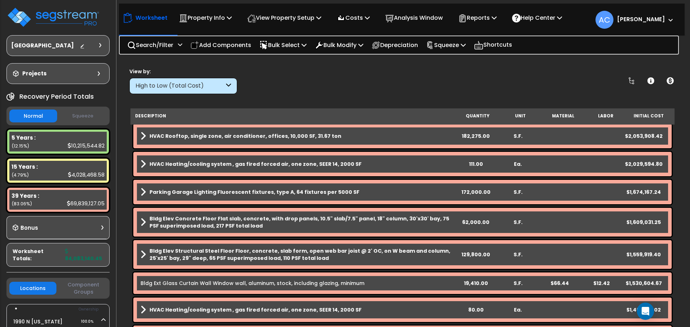
click at [292, 222] on b "Bldg Elev Concrete Floor Flat slab, concrete, with drop panels, 10.5" slab/7.5"…" at bounding box center [301, 222] width 305 height 14
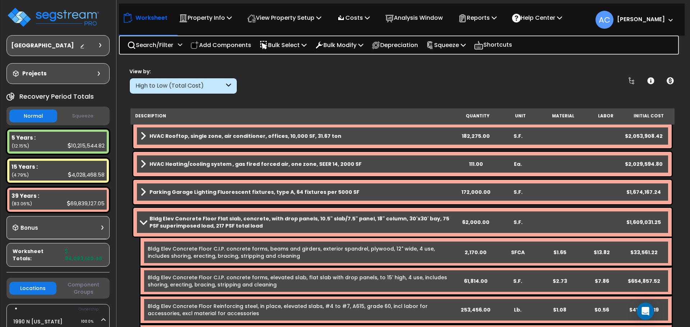
click at [292, 222] on b "Bldg Elev Concrete Floor Flat slab, concrete, with drop panels, 10.5" slab/7.5"…" at bounding box center [301, 222] width 305 height 14
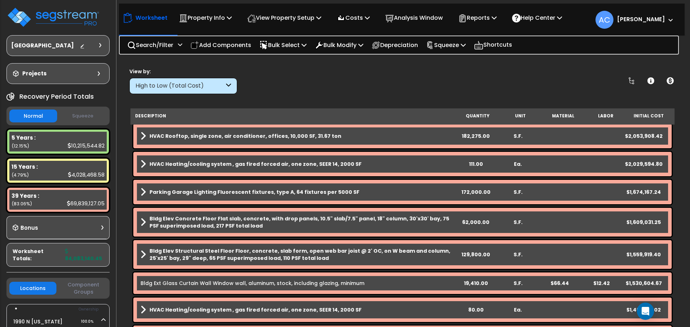
click at [292, 222] on b "Bldg Elev Concrete Floor Flat slab, concrete, with drop panels, 10.5" slab/7.5"…" at bounding box center [301, 222] width 305 height 14
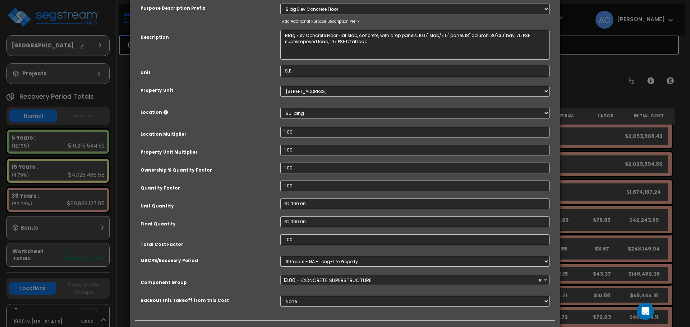
scroll to position [78, 0]
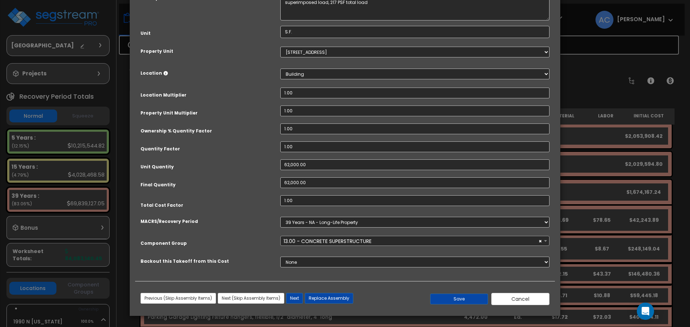
select select "54659"
click at [328, 296] on button "Replace Assembly" at bounding box center [329, 298] width 49 height 11
type input "62000"
select select "167722"
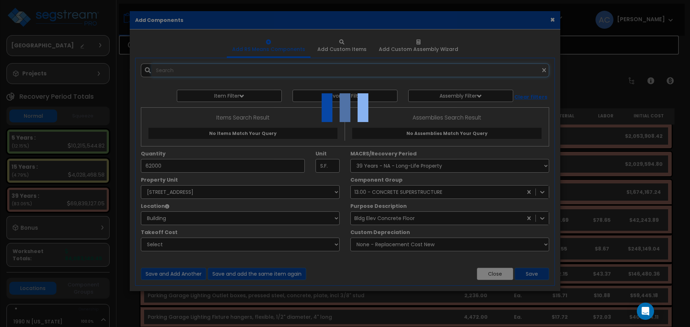
select select "6"
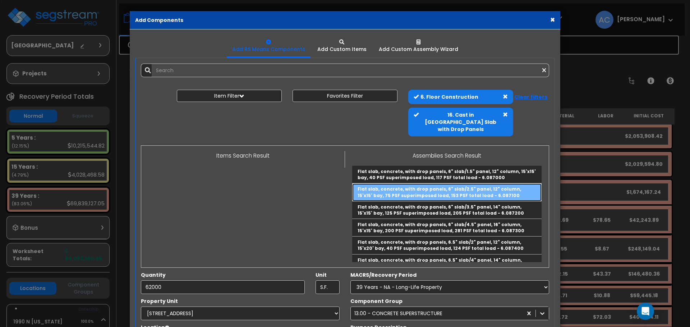
click at [388, 189] on link "Flat slab, concrete, with drop panels, 6" slab/2.5" panel, 12" column, 15'x15' …" at bounding box center [446, 193] width 189 height 18
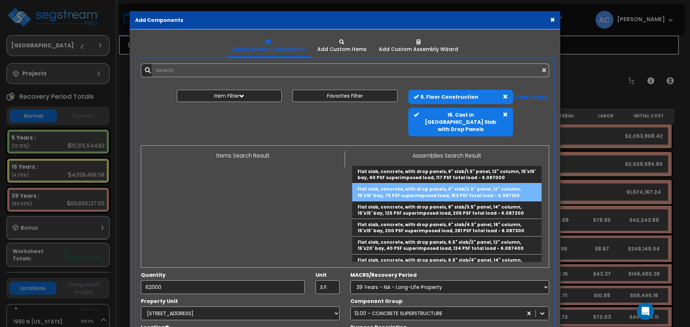
click at [388, 298] on label "Component Group" at bounding box center [376, 301] width 52 height 7
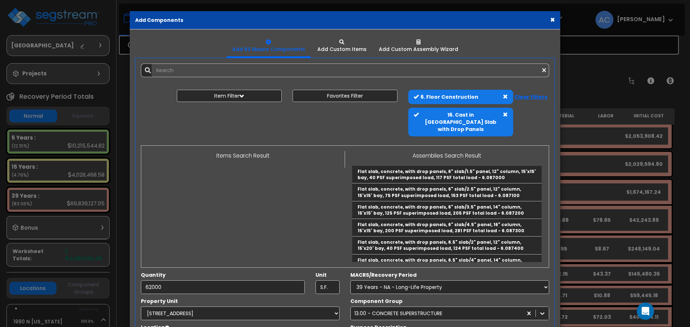
type input "Flat slab, concrete, with drop panels, 6" slab/2.5" panel, 12" column, 15'x15' …"
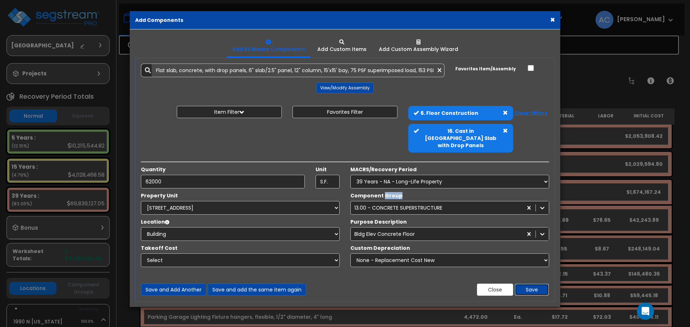
click at [539, 284] on button "Save" at bounding box center [532, 290] width 34 height 12
